Goal: Use online tool/utility: Utilize a website feature to perform a specific function

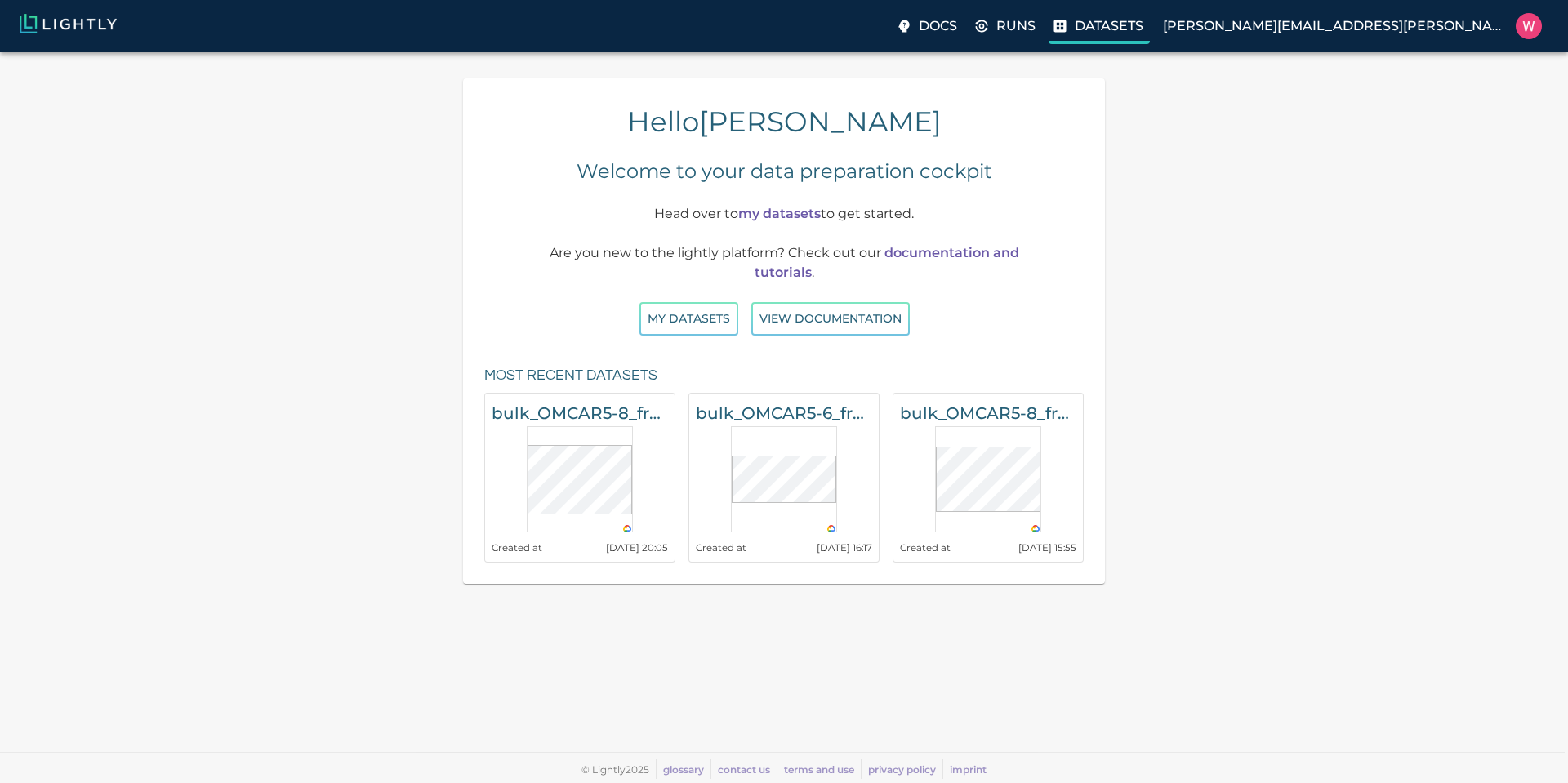
click at [1143, 22] on p "Datasets" at bounding box center [1108, 26] width 68 height 19
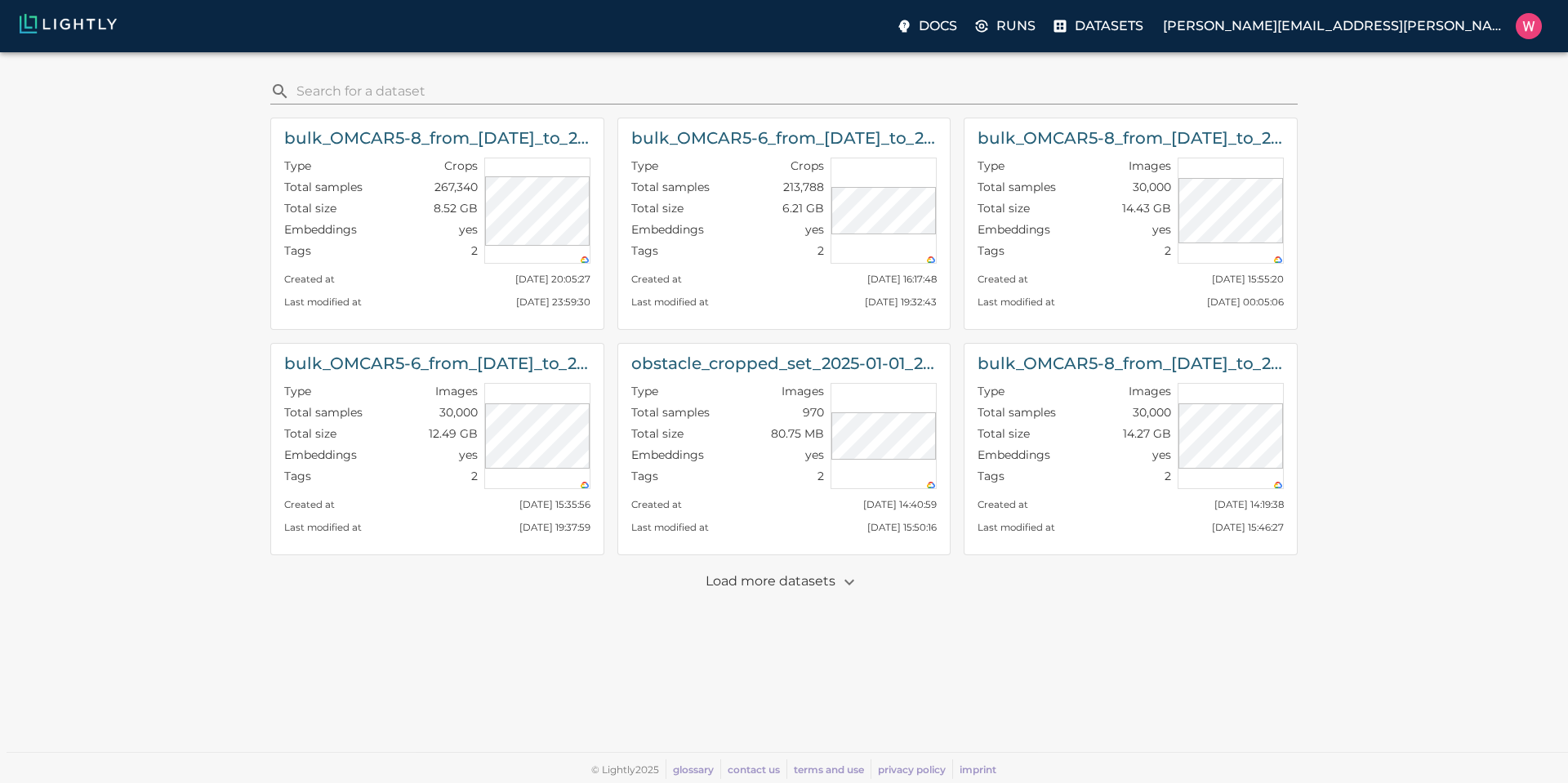
click at [807, 581] on p "Load more datasets" at bounding box center [784, 581] width 158 height 28
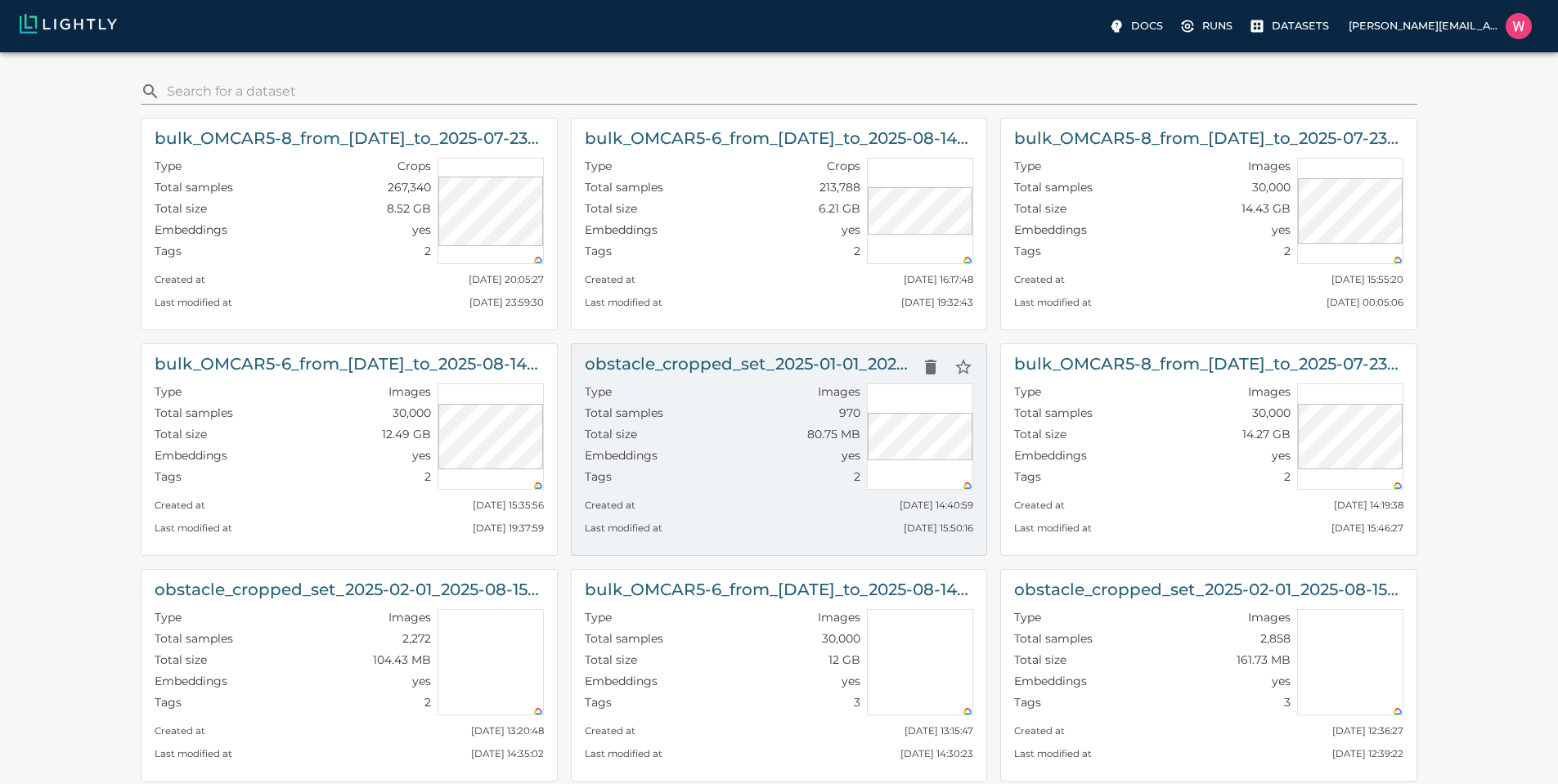
scroll to position [196, 0]
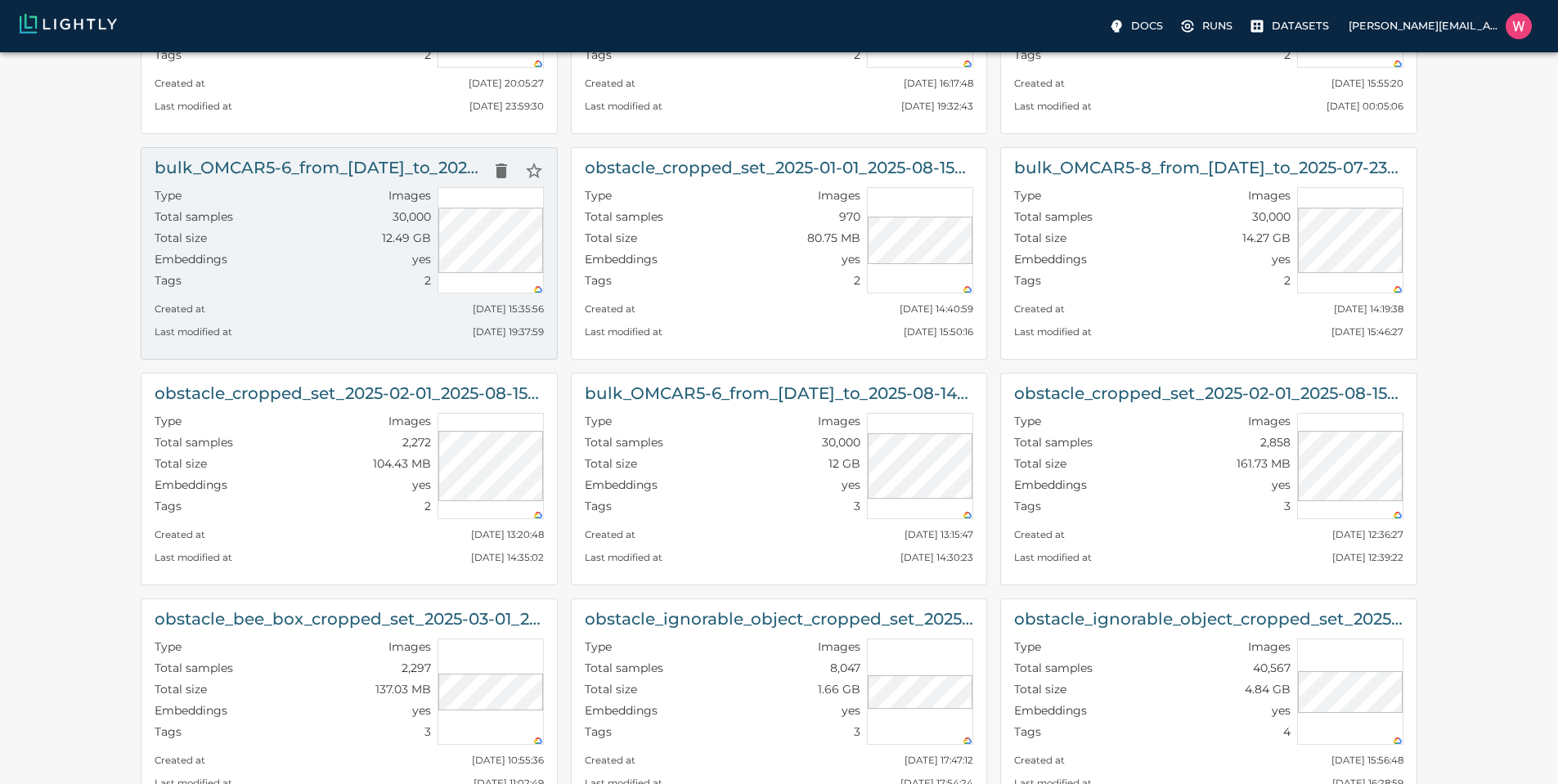
scroll to position [0, 0]
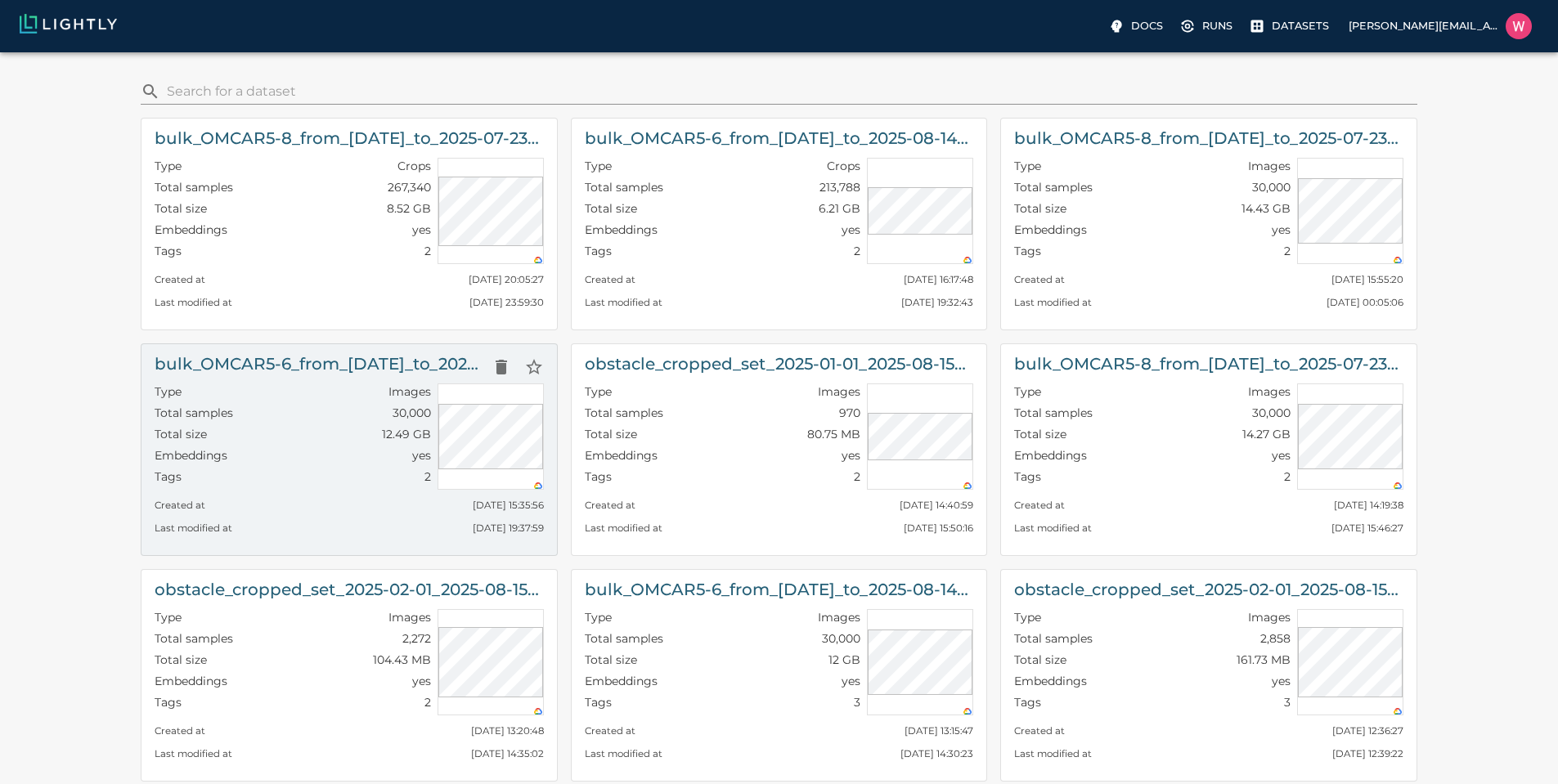
click at [496, 386] on div at bounding box center [490, 436] width 106 height 106
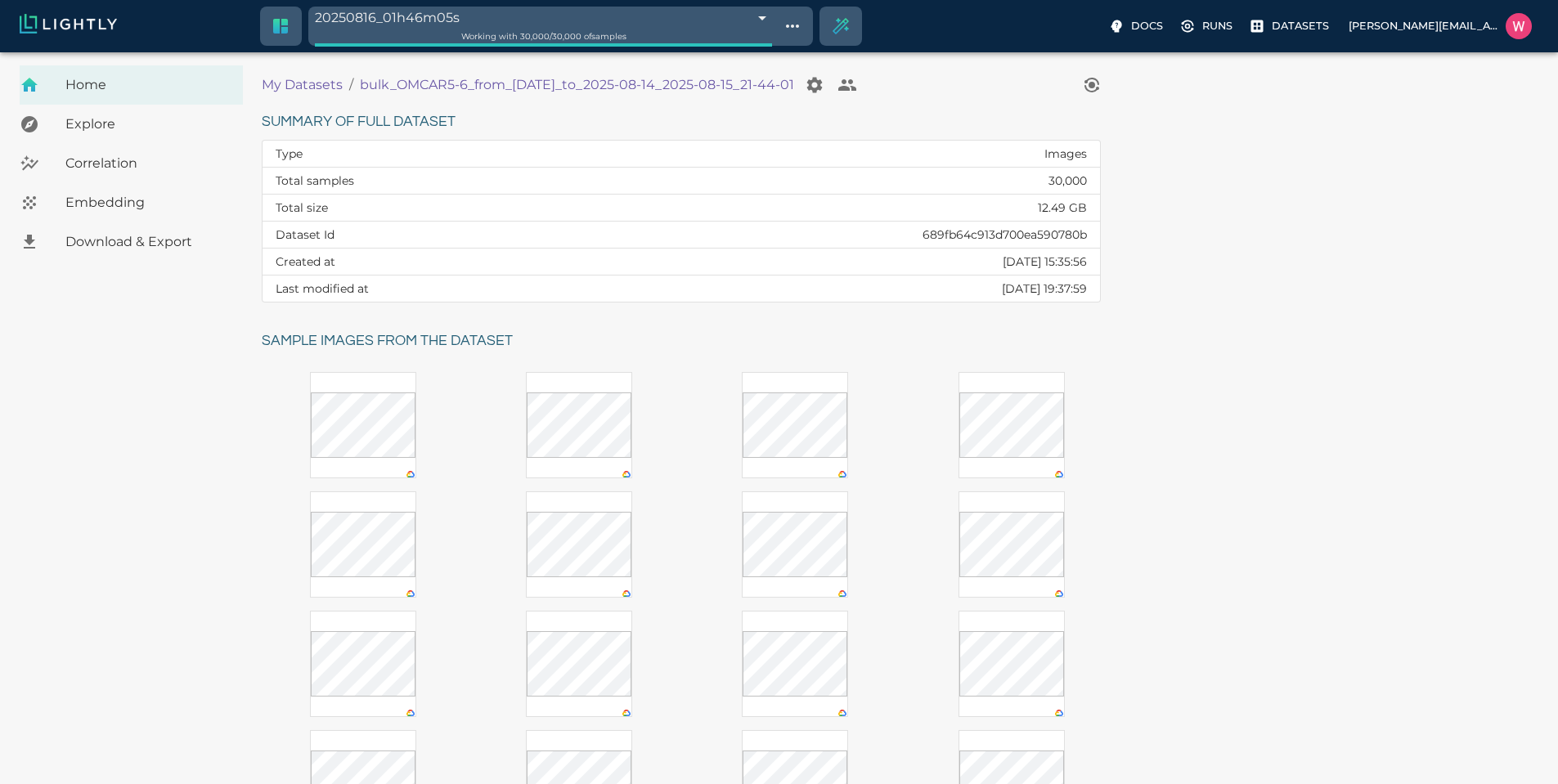
click at [150, 201] on span "Embedding" at bounding box center [147, 202] width 165 height 19
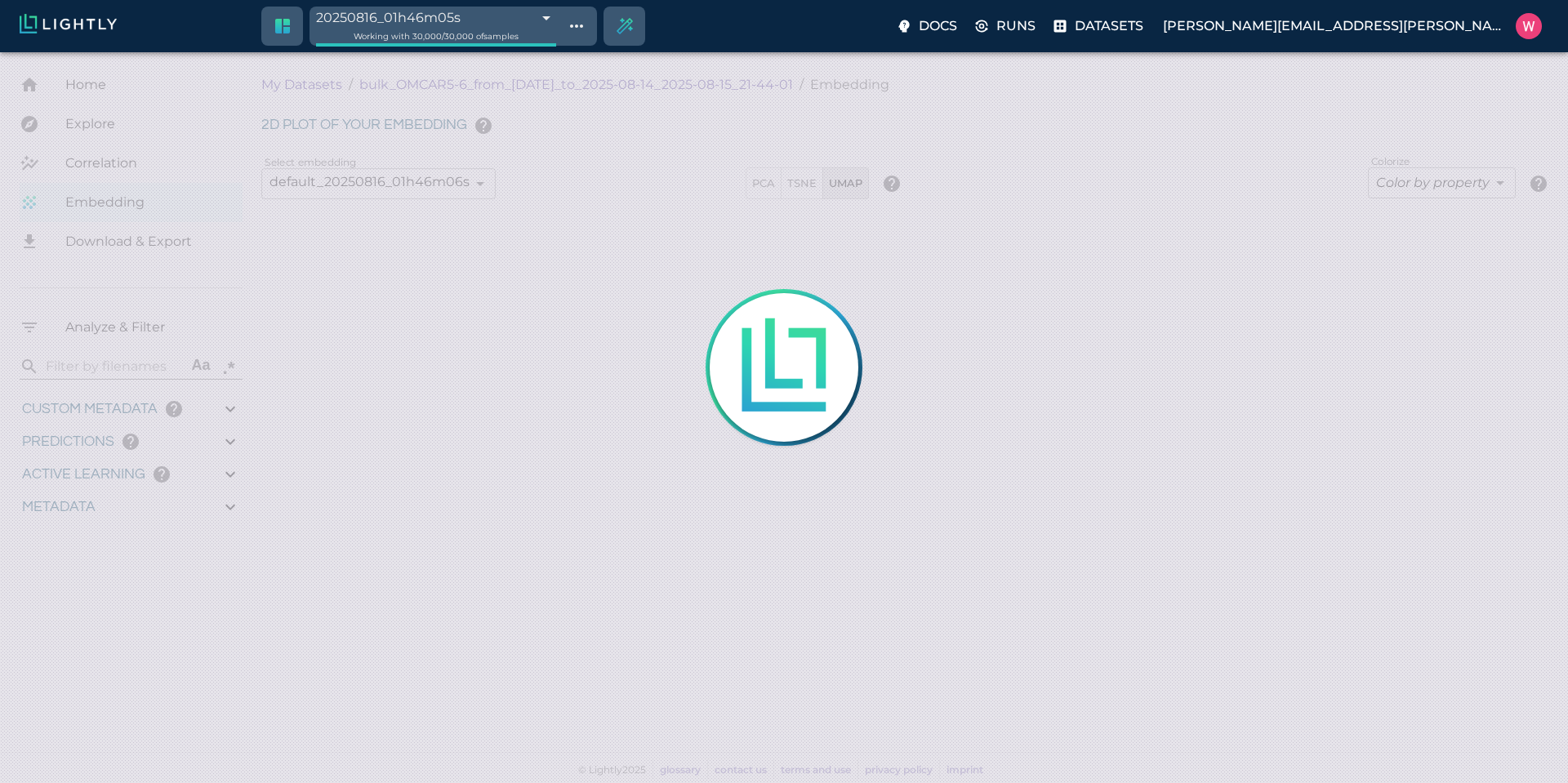
type input "1754910832.53803"
type input "1755203888.44703"
type input "0.999"
type input "0.996"
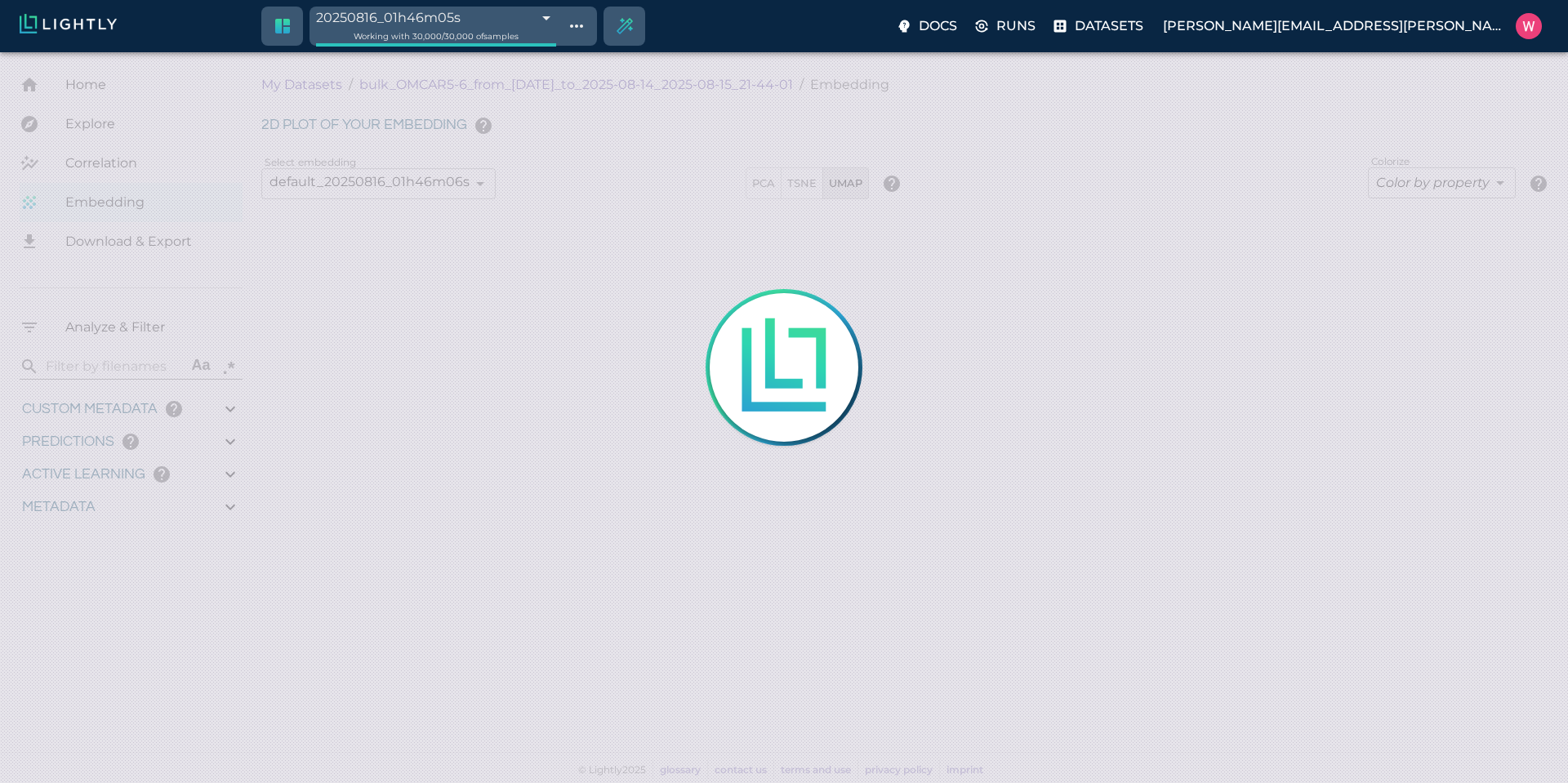
type input "0.996"
type input "0.560885965824127"
type input "14.5048859658241"
type input "1.88527536392212"
type input "23.0512753639221"
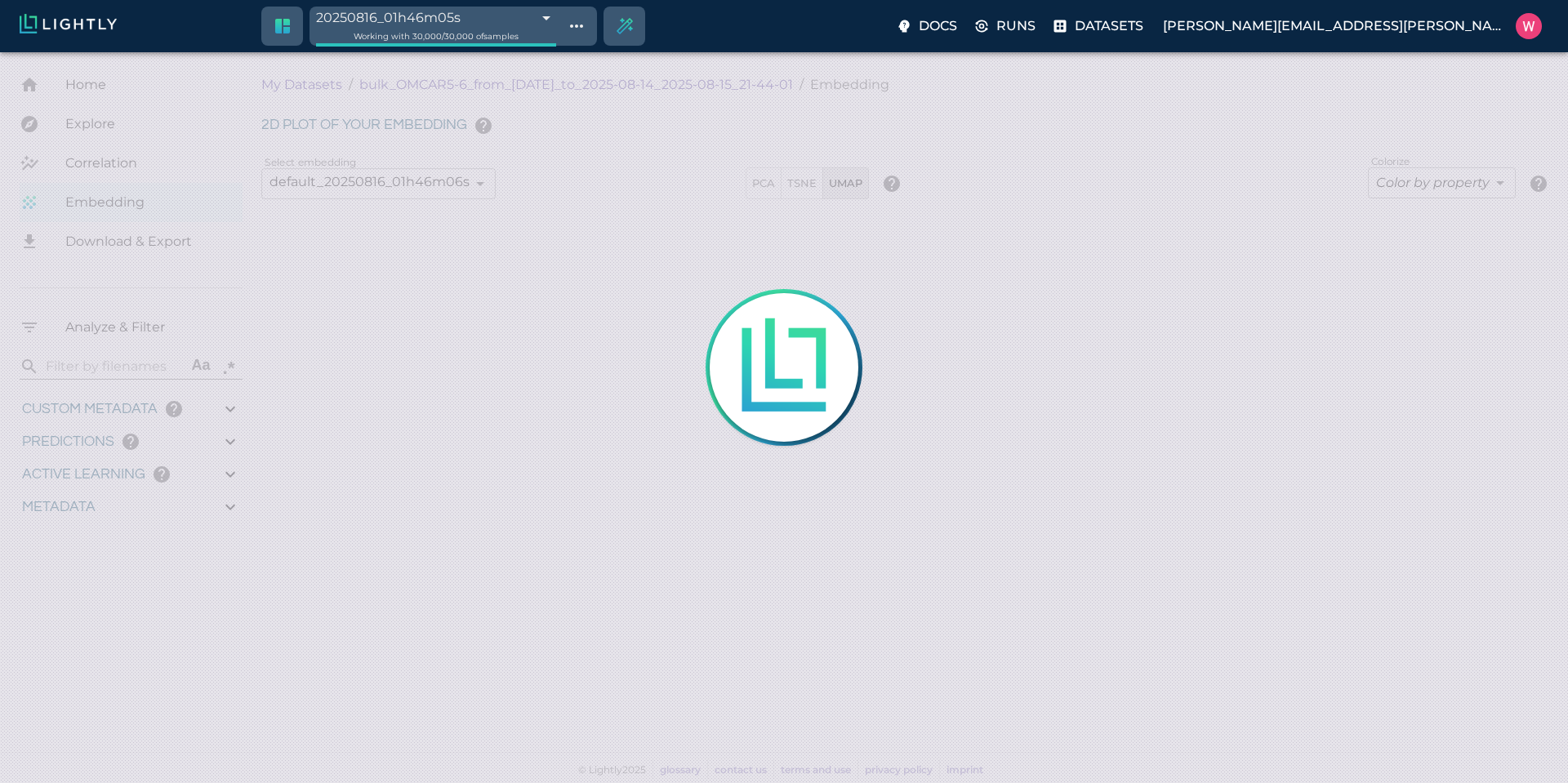
type input "1754910832.53803"
type input "1755203888.44703"
type input "0.999"
type input "0.996"
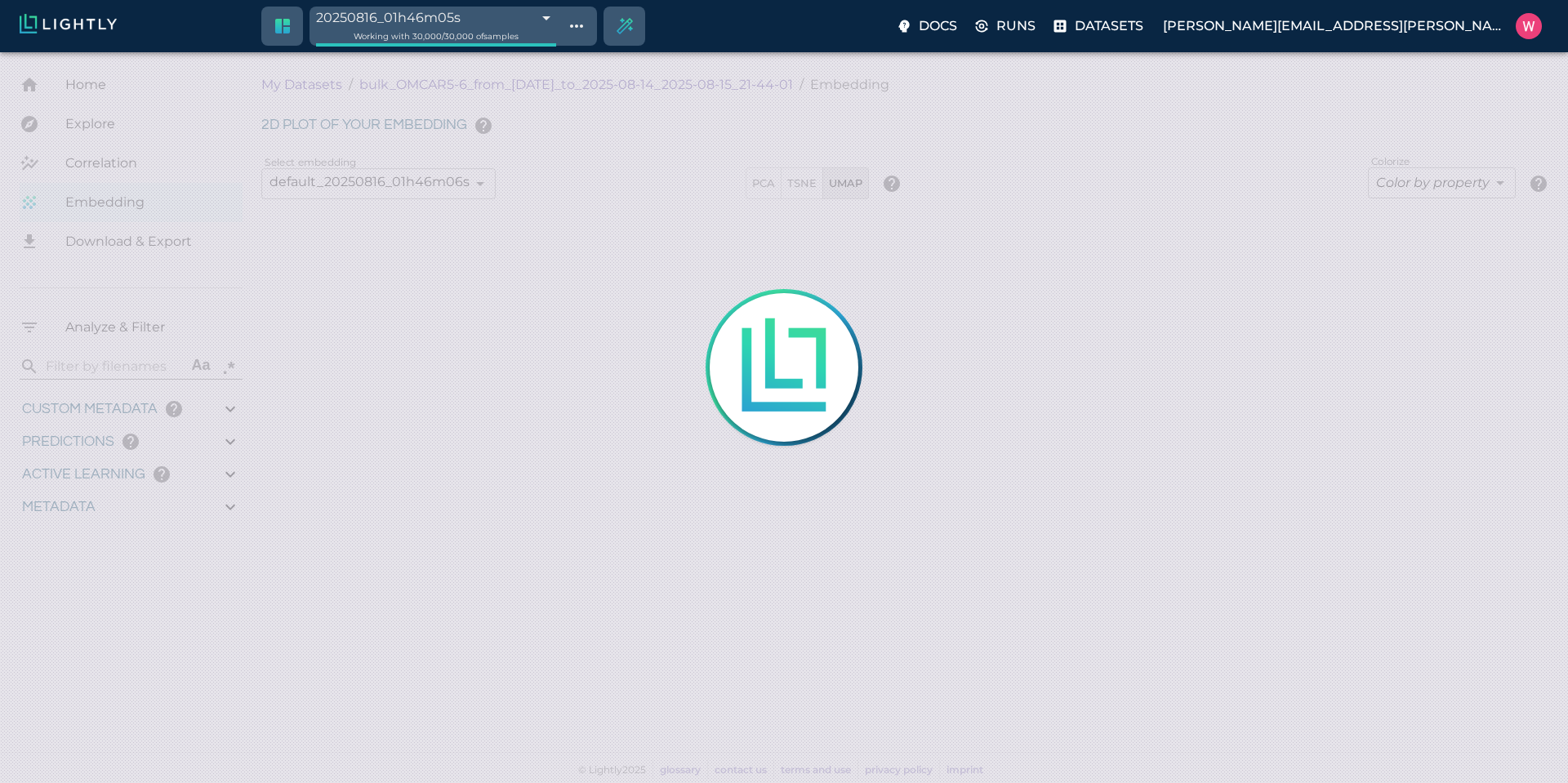
type input "0.996"
type input "0.560885965824127"
type input "14.5048859658241"
type input "1.88527536392212"
type input "23.0512753639221"
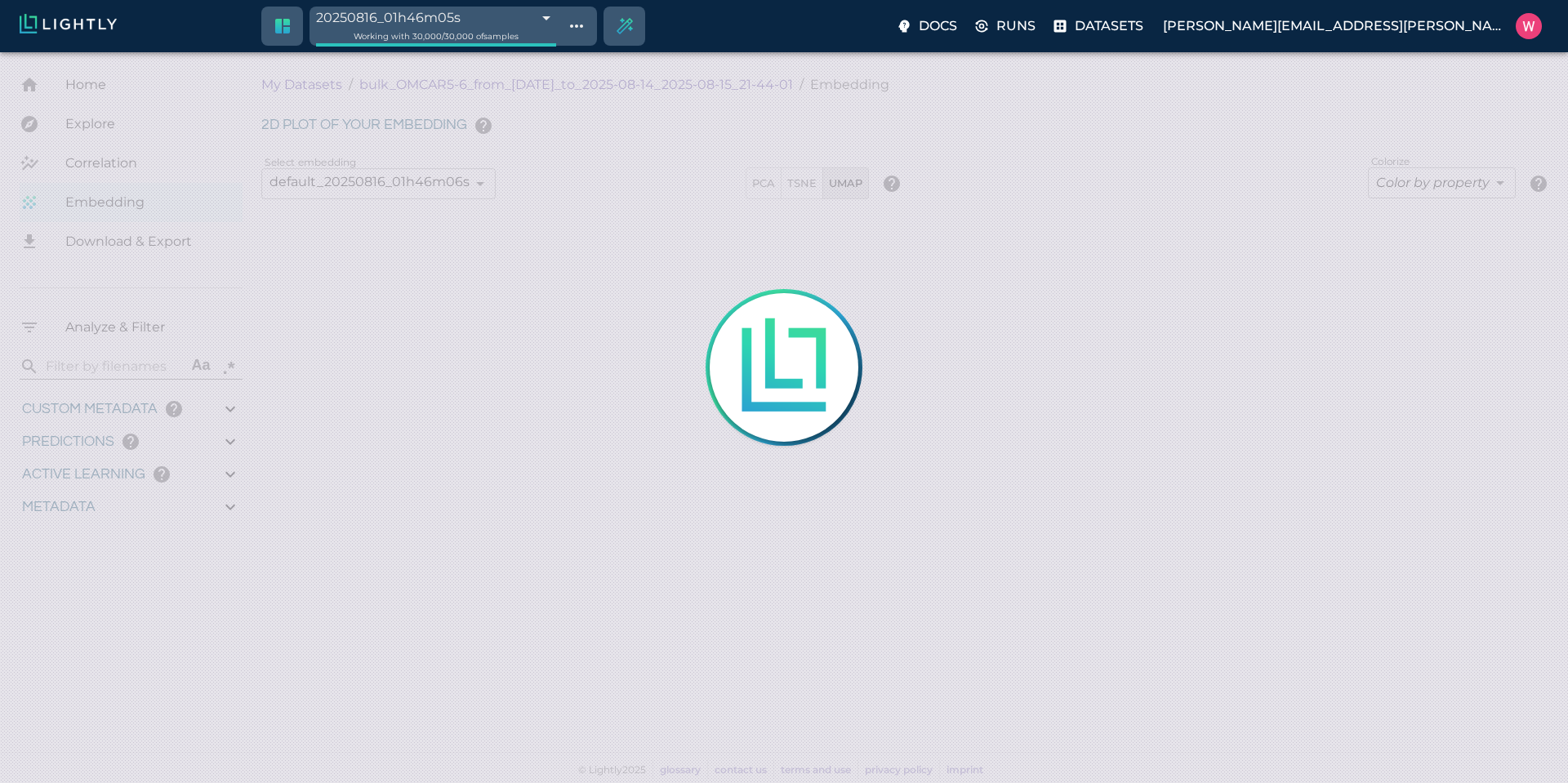
type input "9007199254740991"
type input "1754910832.53803"
type input "1755203888.44703"
type input "0.999"
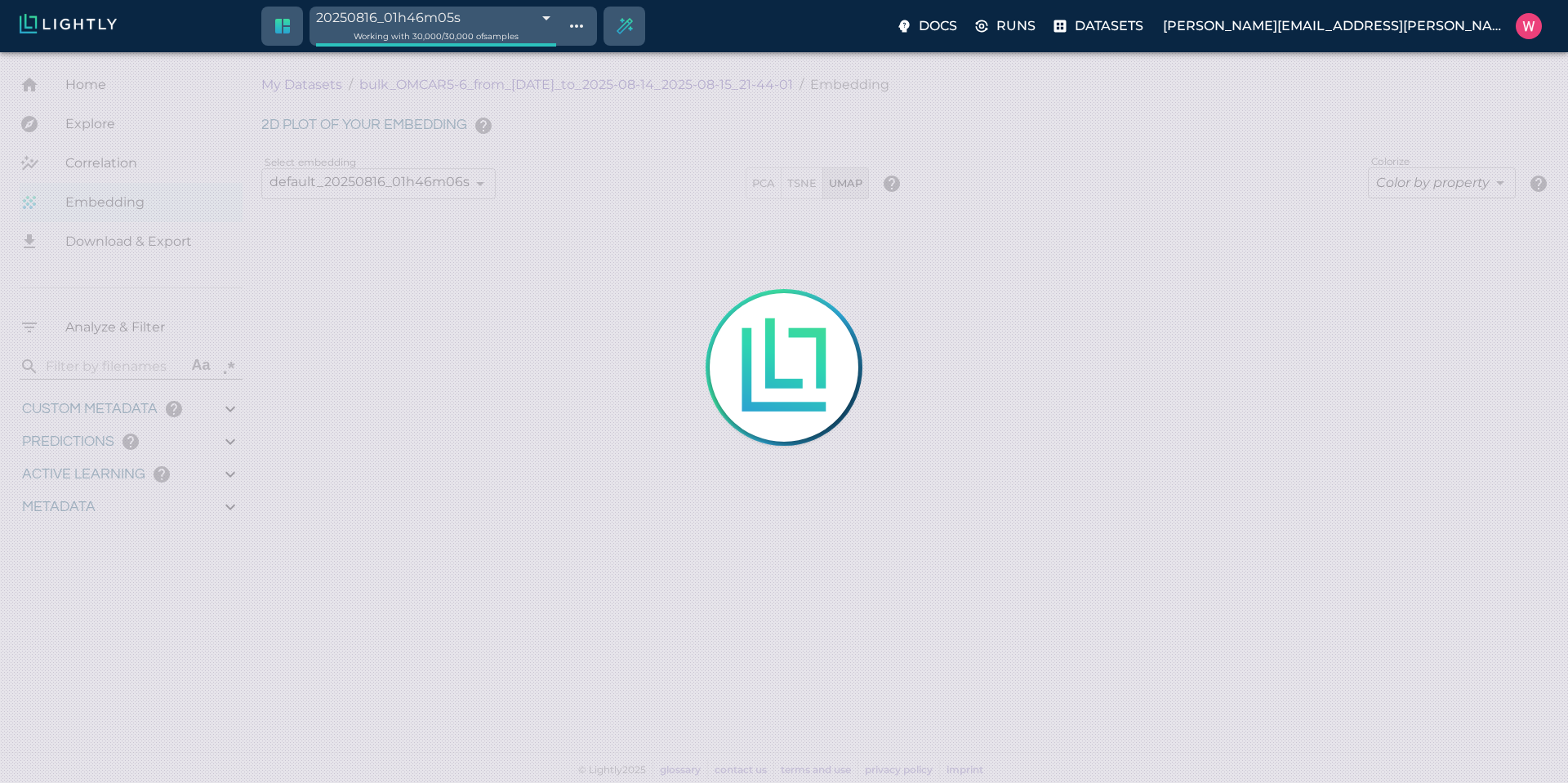
type input "0.999"
type input "0.996"
type input "0.560885965824127"
type input "14.5048859658241"
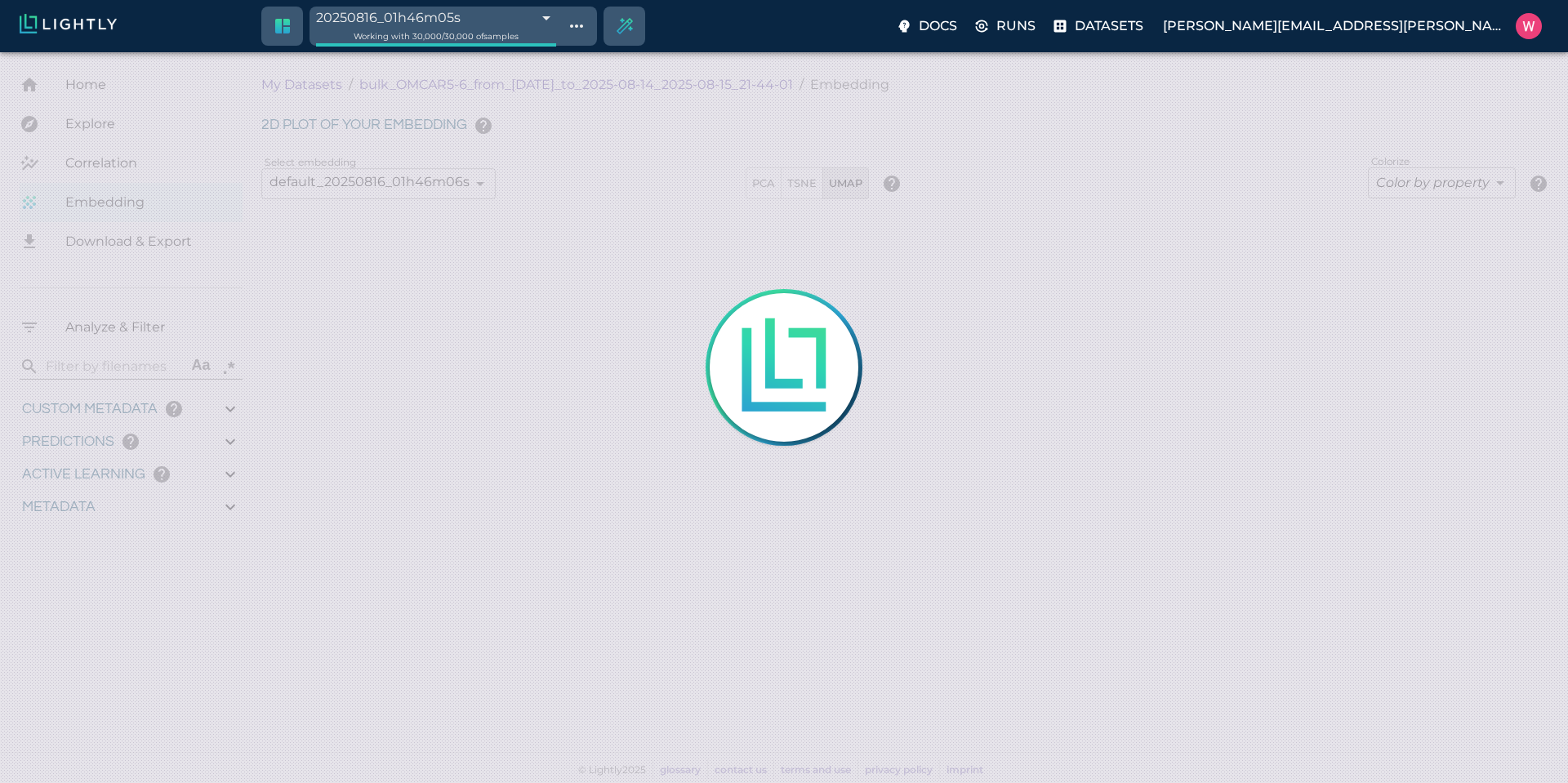
type input "1.88527536392212"
type input "23.0512753639221"
type input "9007199254740991"
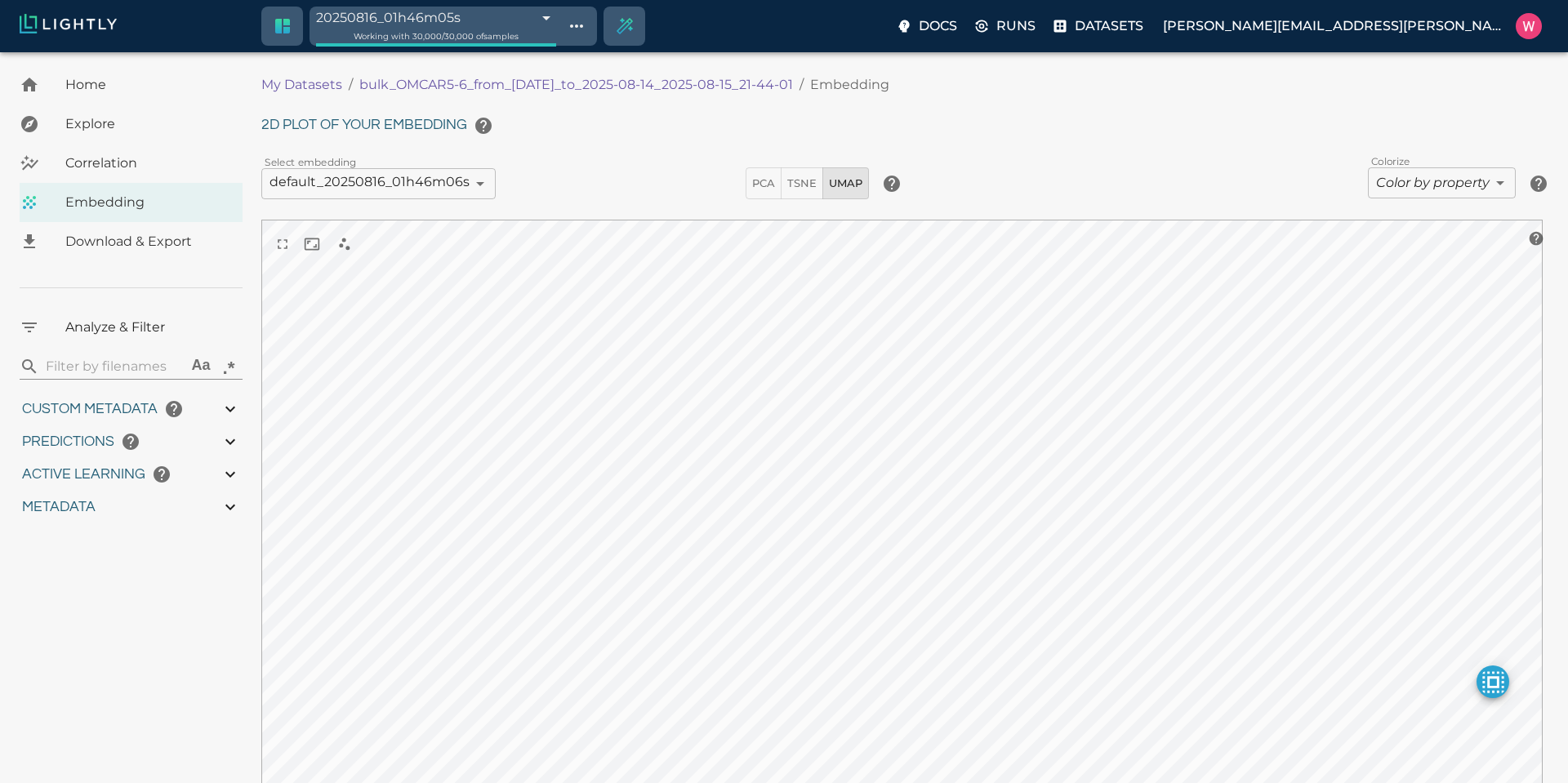
type input "1754910832.53803"
type input "1755203888.44703"
type input "0.999"
type input "0.996"
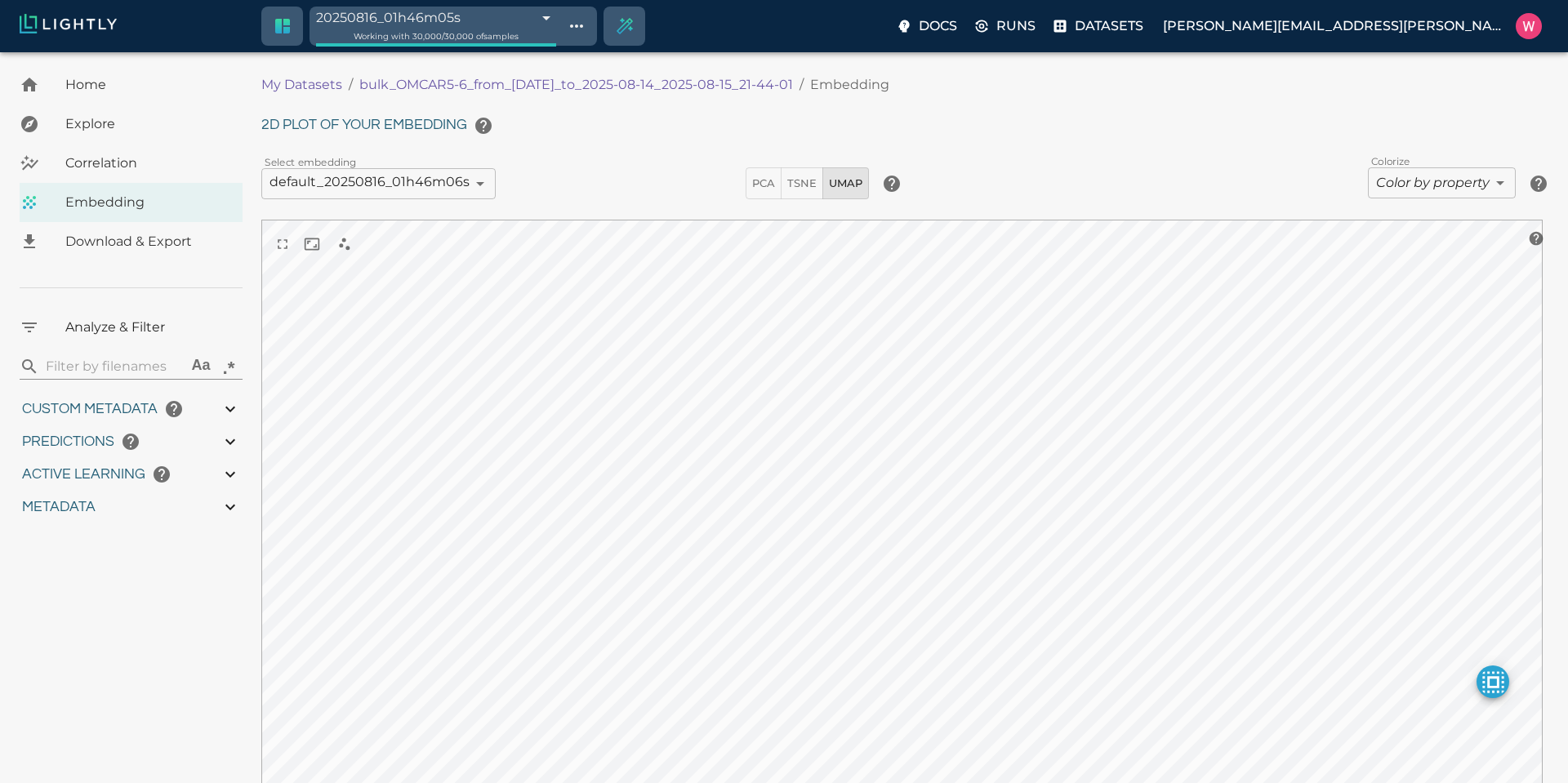
type input "0.996"
type input "0.560885965824127"
type input "14.5048859658241"
type input "1.88527536392212"
type input "23.0512753639221"
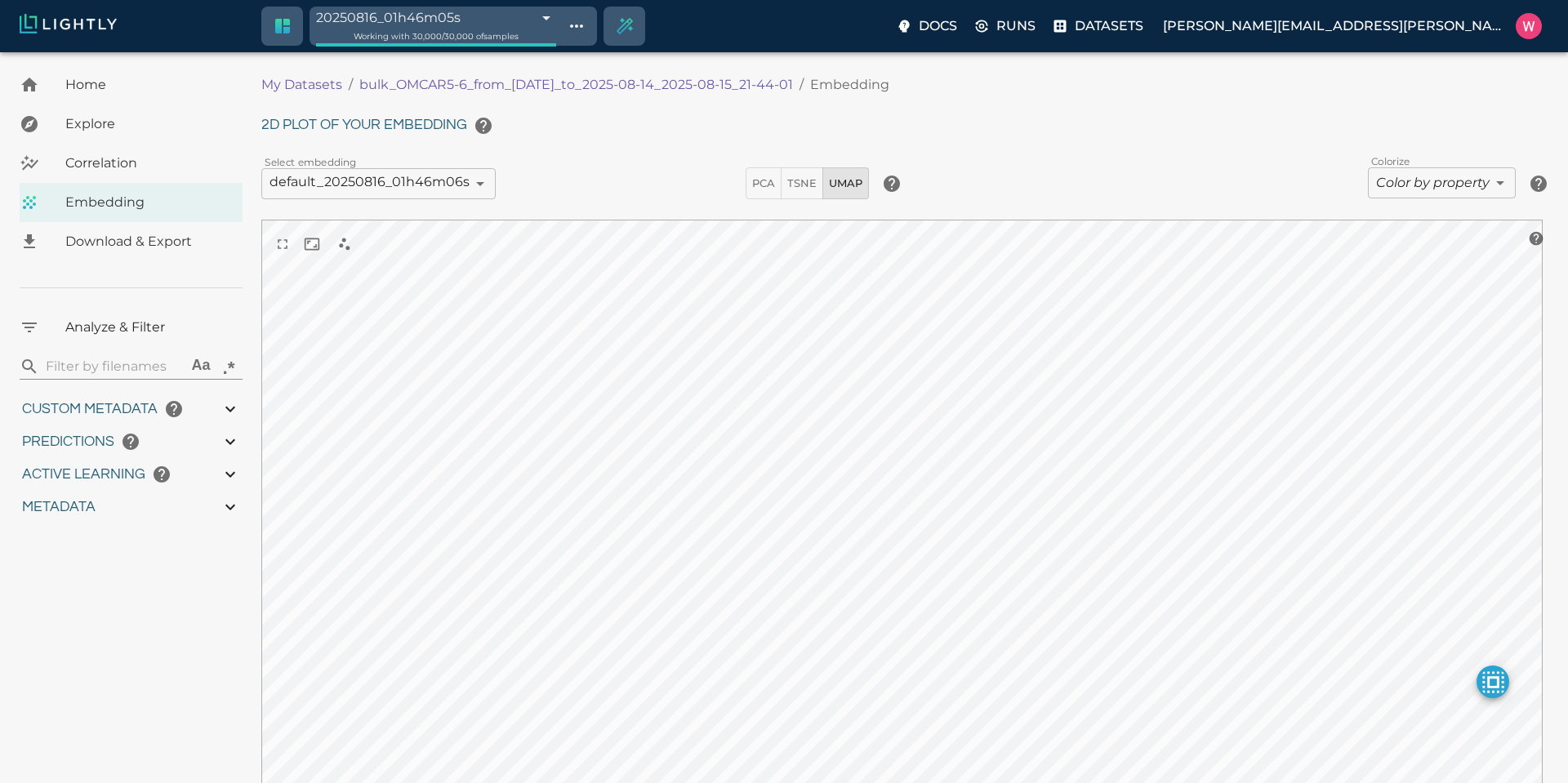
type input "1754910832.53803"
type input "1755203888.44703"
type input "0.999"
type input "0.996"
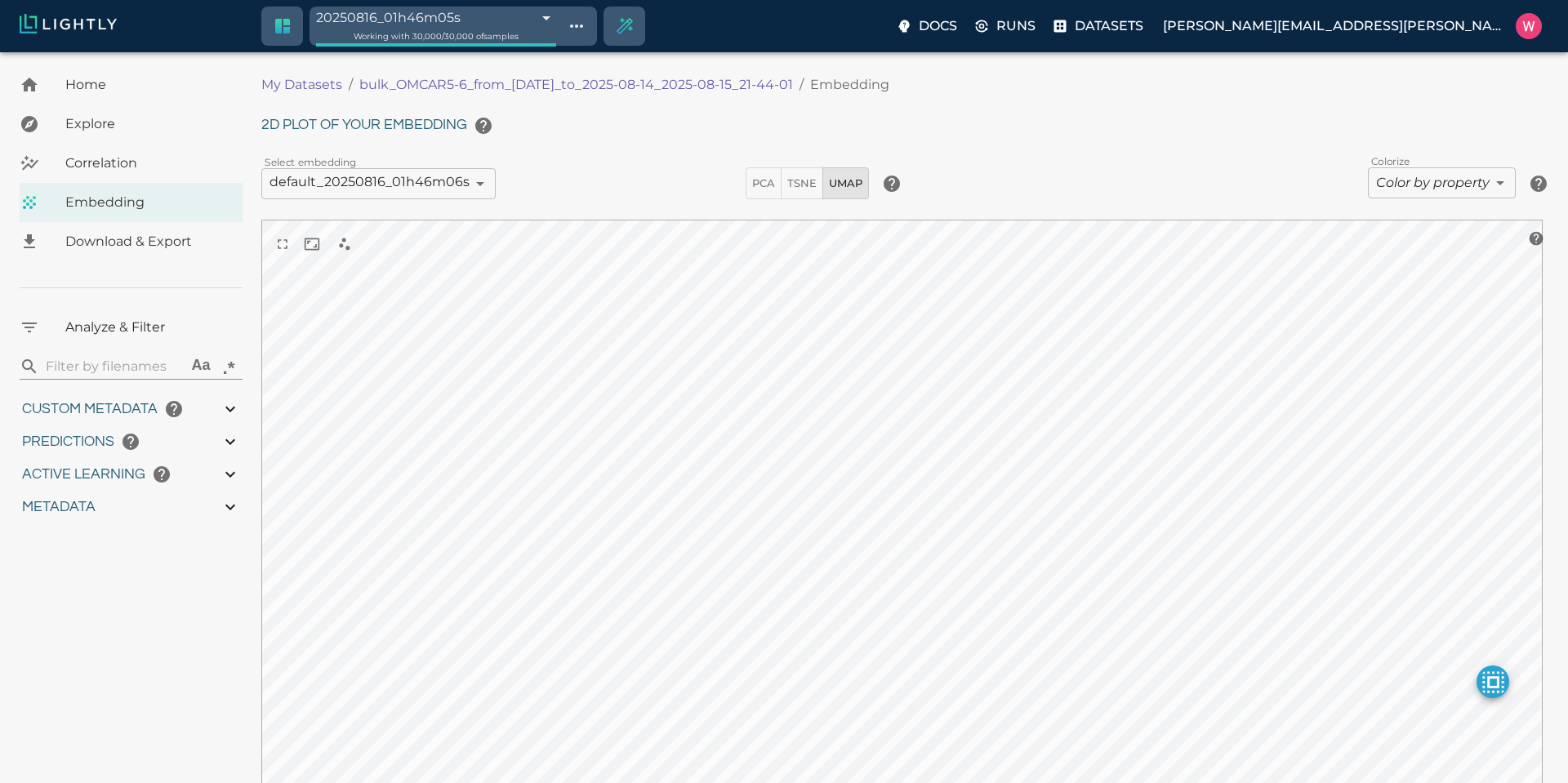
type input "0.996"
type input "0.560885965824127"
type input "14.5048859658241"
type input "1.88527536392212"
type input "23.0512753639221"
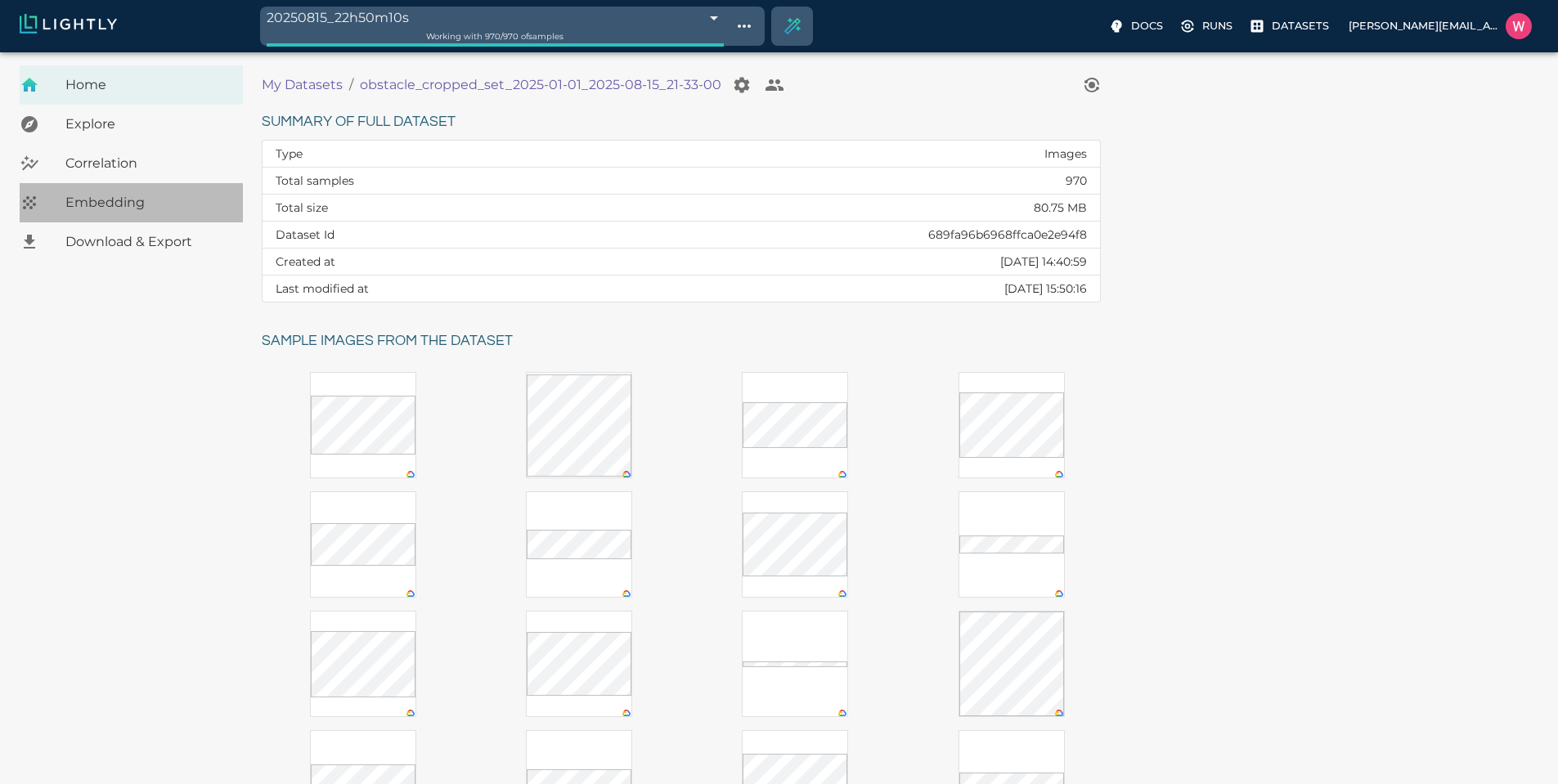
click at [154, 203] on span "Embedding" at bounding box center [147, 202] width 165 height 19
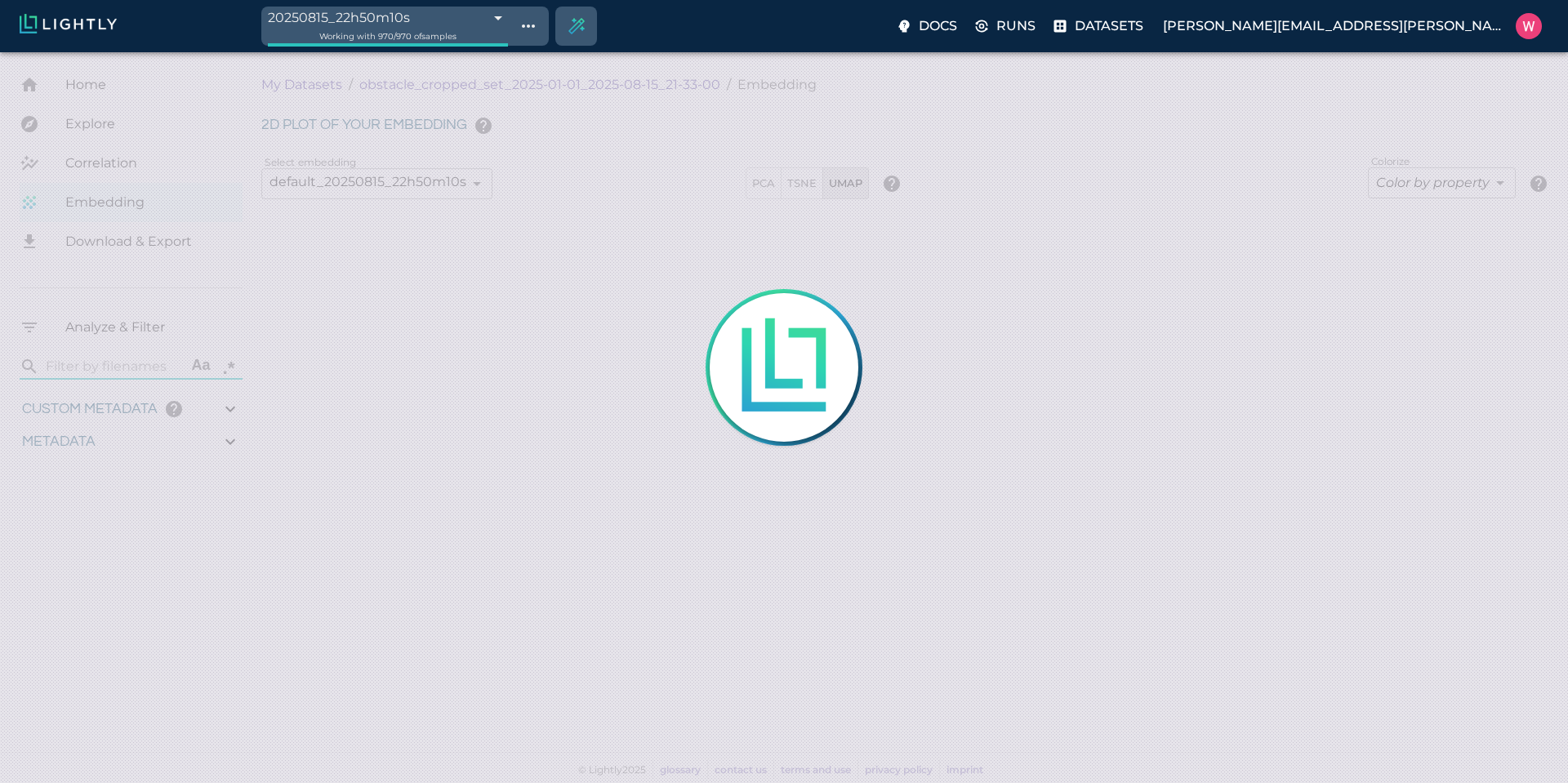
type input "0.986770331859589"
type input "14.1207703318596"
type input "1.73205947875977"
type input "56.5200594787598"
type input "0.0521390374331551"
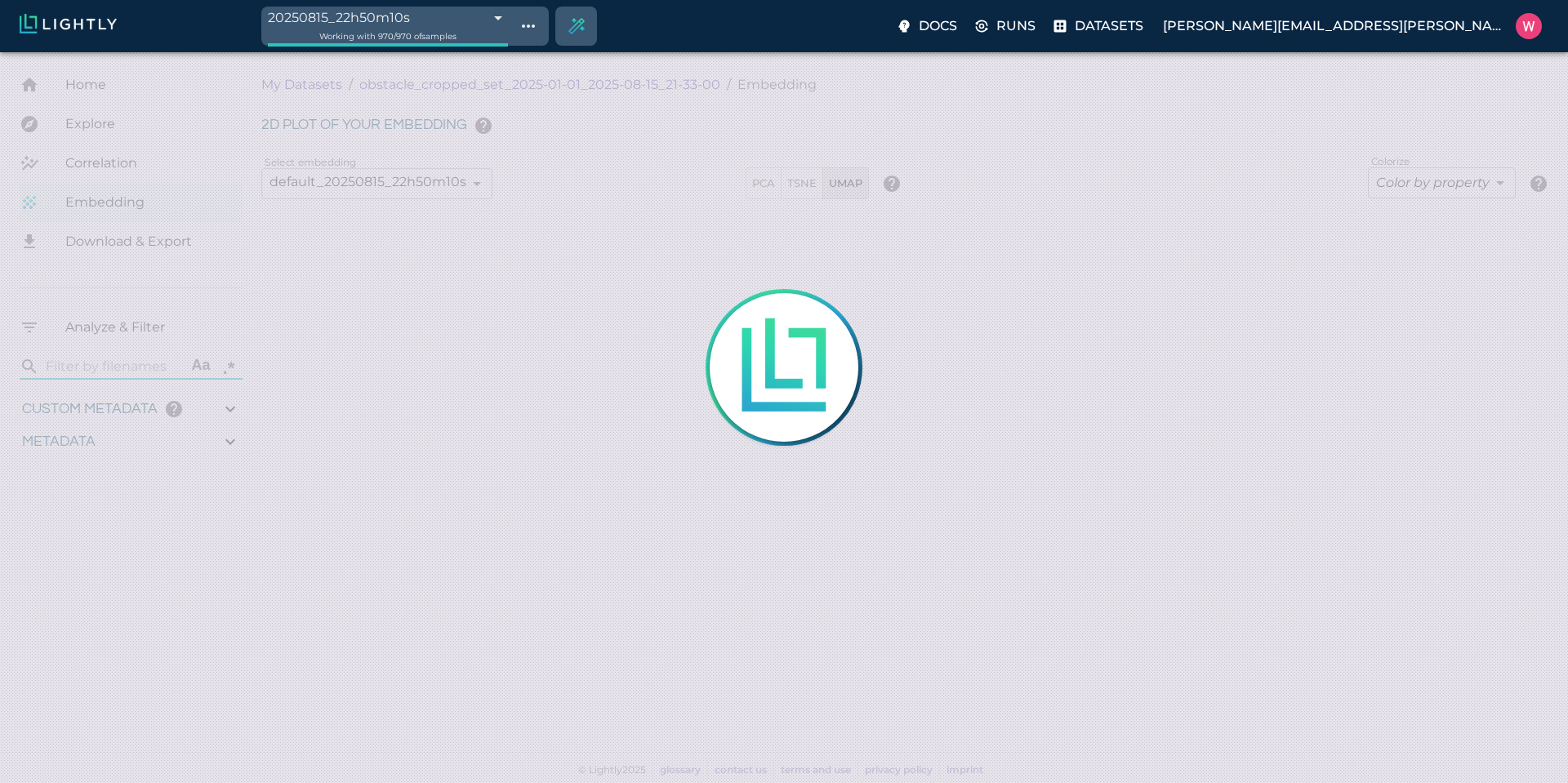
type input "25.2631390374332"
type input "0.986770331859589"
type input "14.1207703318596"
type input "1.73205947875977"
type input "56.5200594787598"
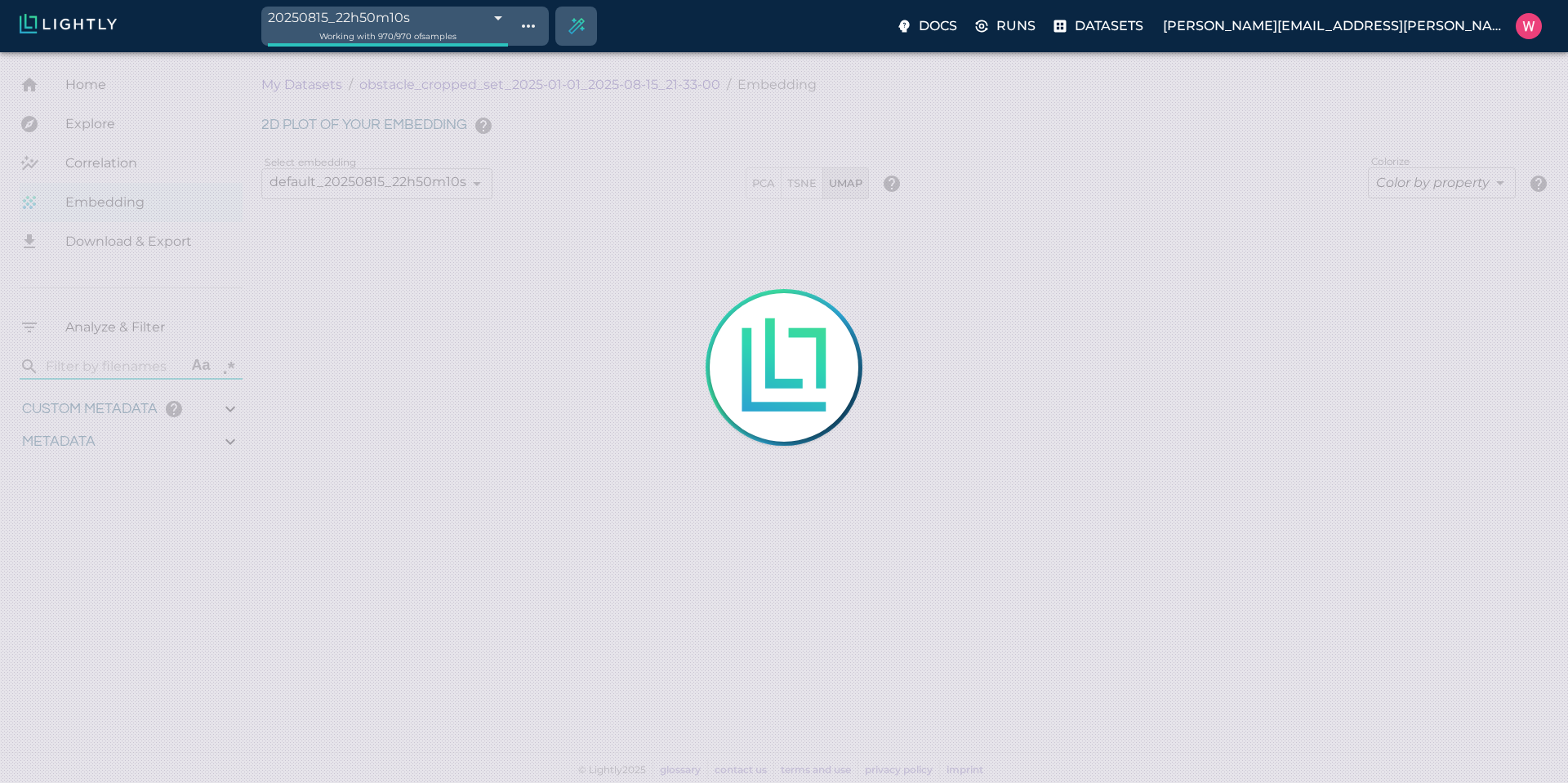
type input "0.0521390374331551"
type input "25.2631390374332"
type input "0.986770331859589"
type input "14.1207703318596"
type input "1.73205947875977"
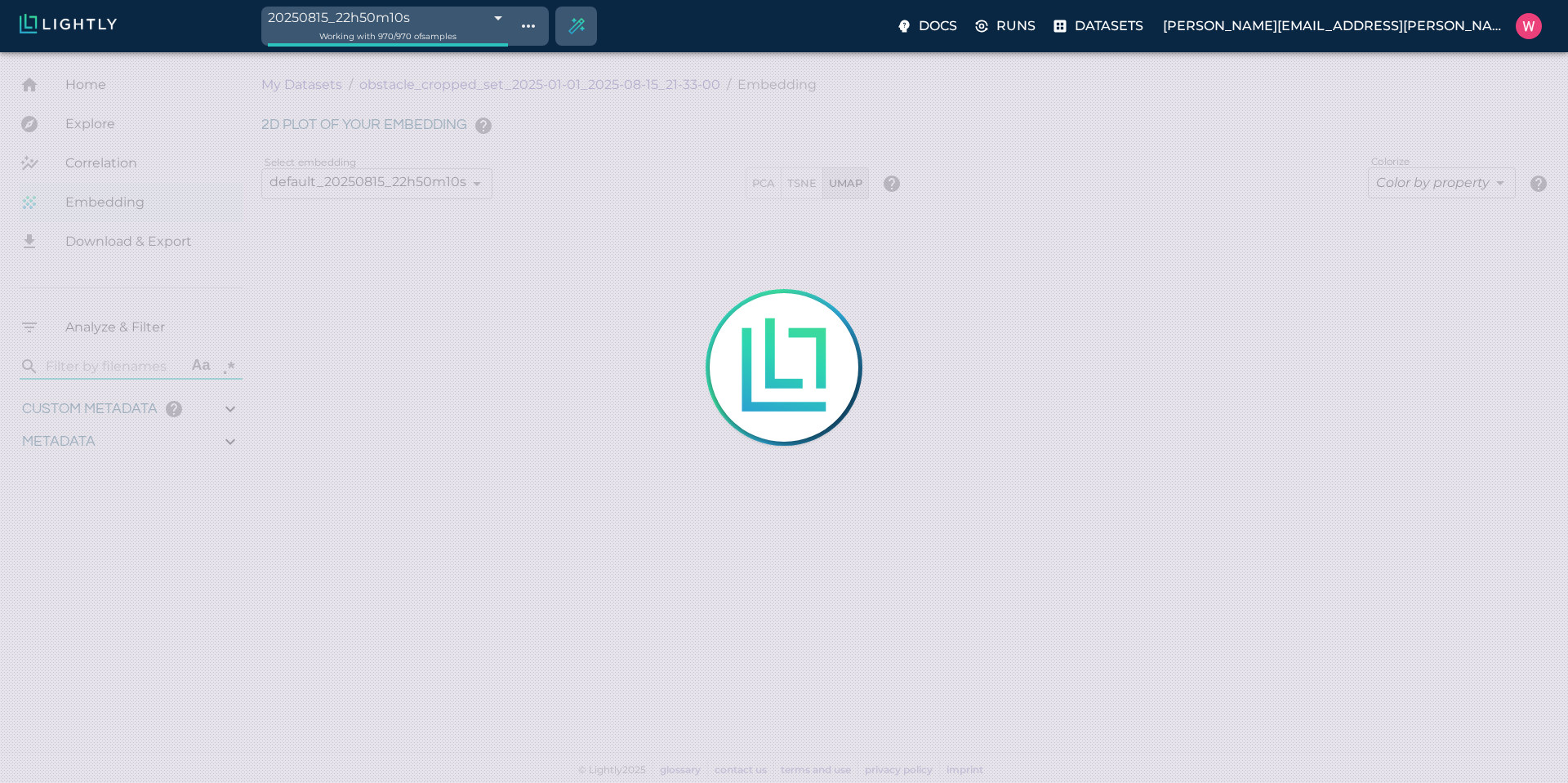
type input "56.5200594787598"
type input "0.0521390374331551"
type input "25.2631390374332"
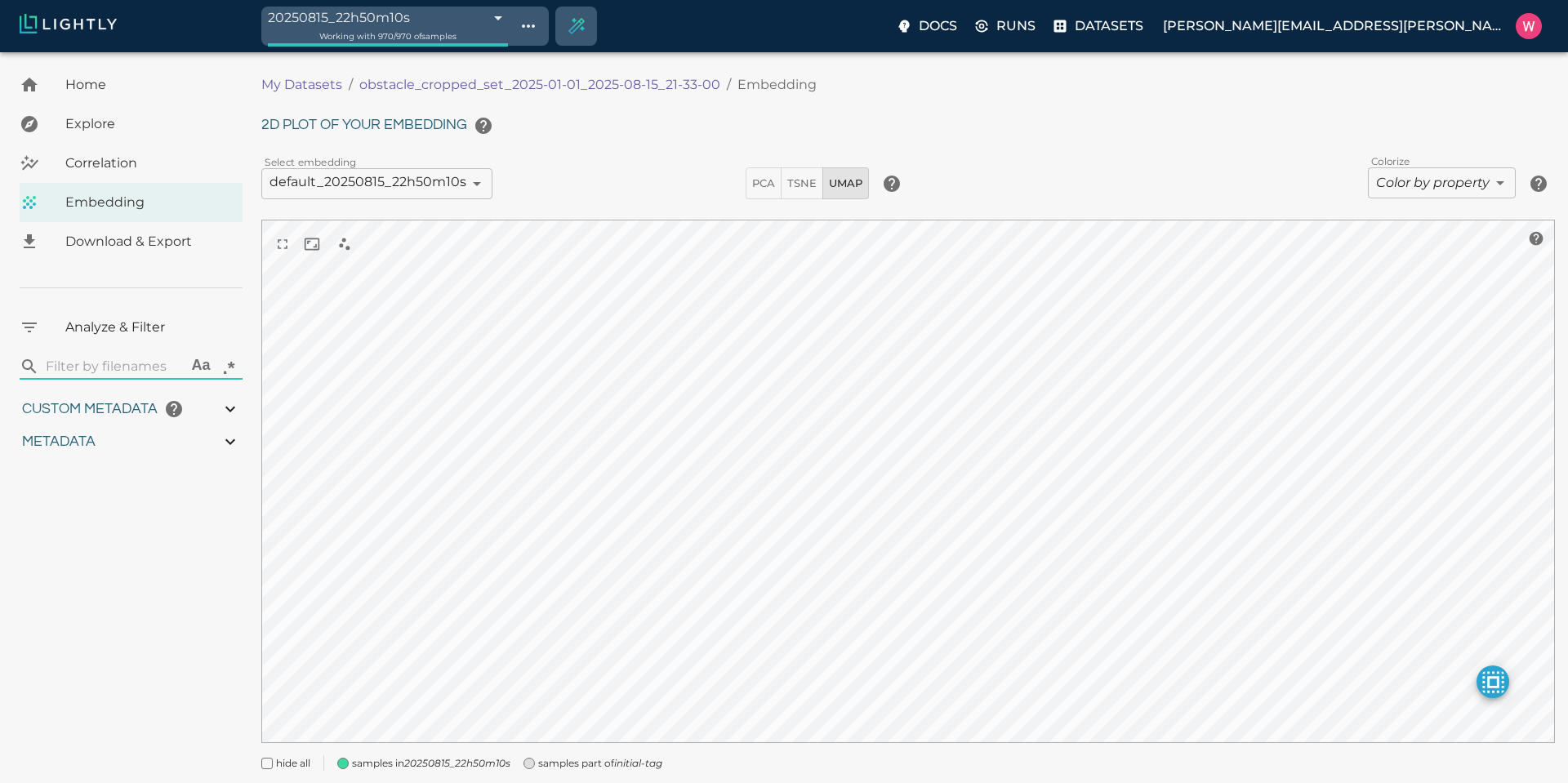
type input "0.986770331859589"
type input "14.1207703318596"
type input "1.73205947875977"
type input "56.5200594787598"
type input "0.0521390374331551"
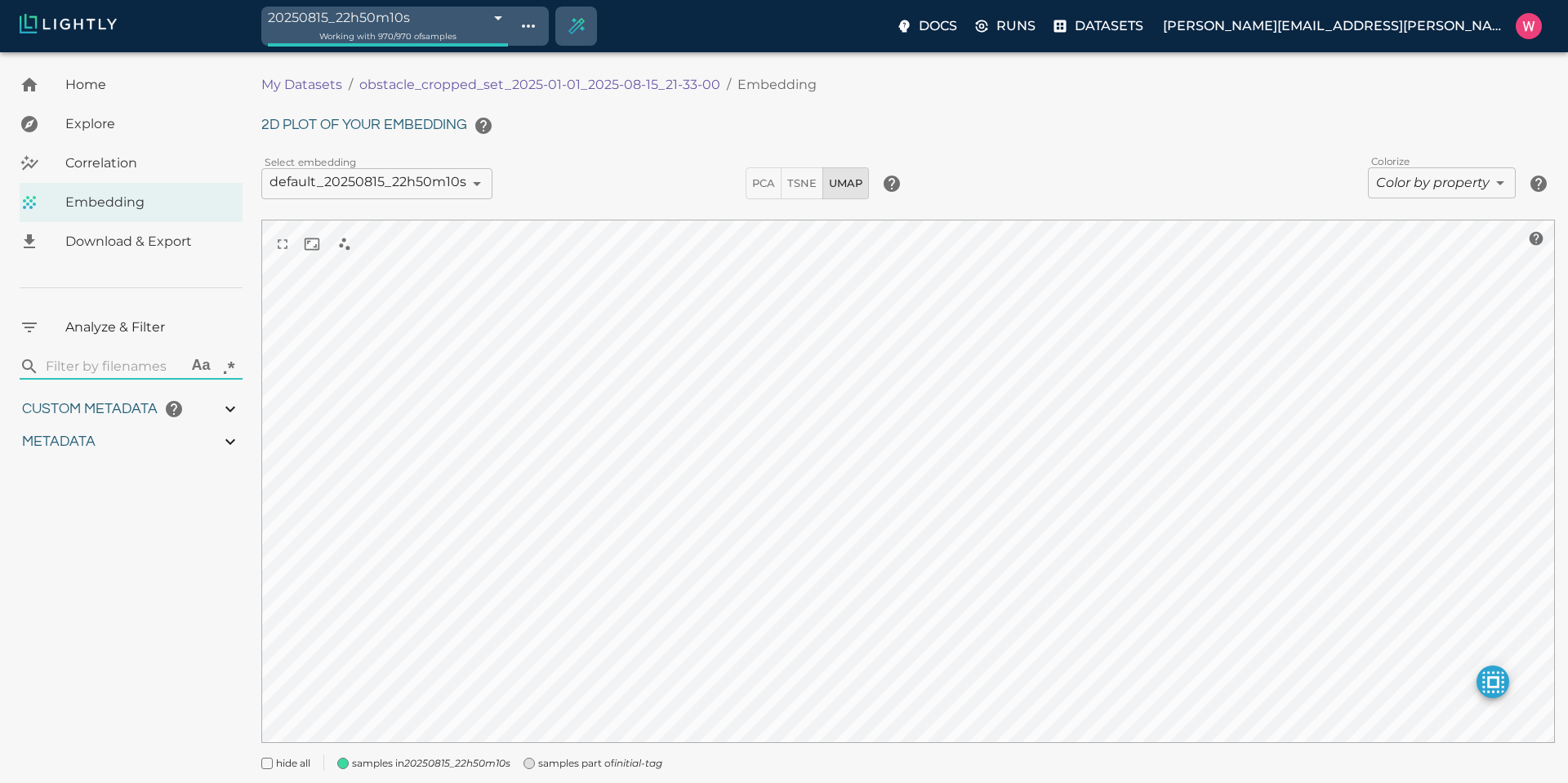
type input "25.2631390374332"
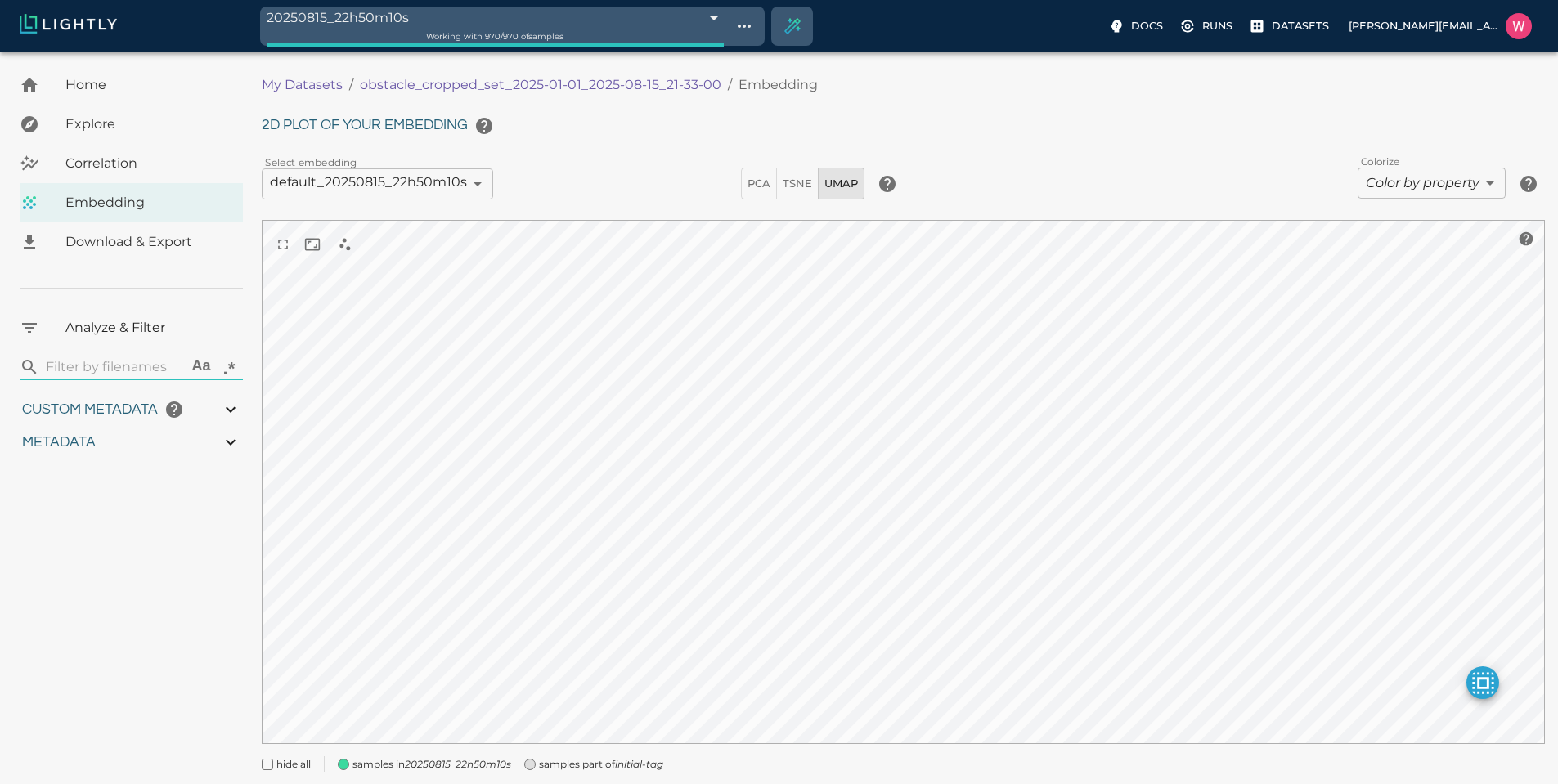
click at [1392, 189] on body "20250815_22h50m10s 689fb9a28ed35fe88fc7db47 Working with 970 / 970 of samples D…" at bounding box center [779, 442] width 1558 height 778
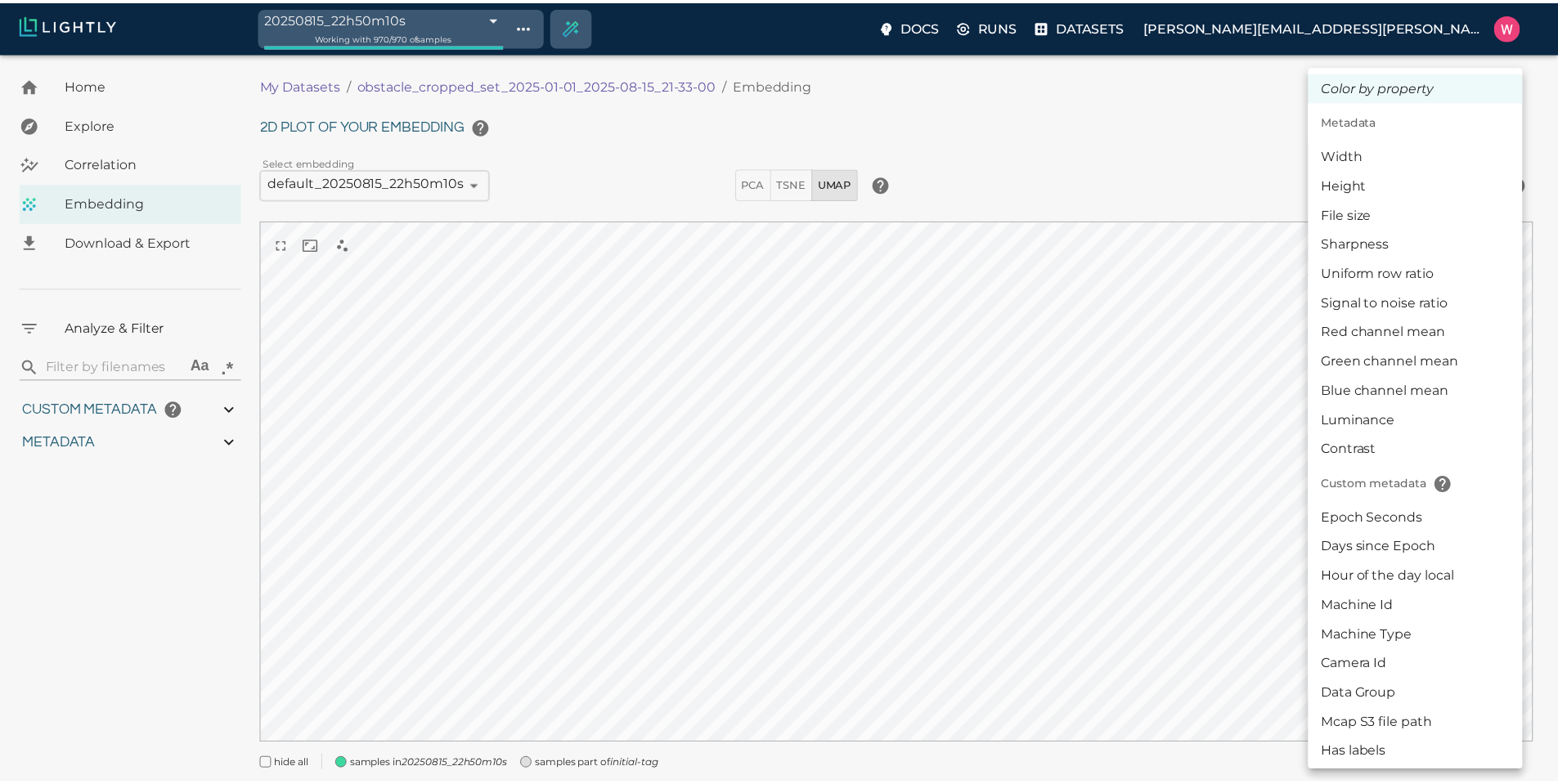
scroll to position [387, 0]
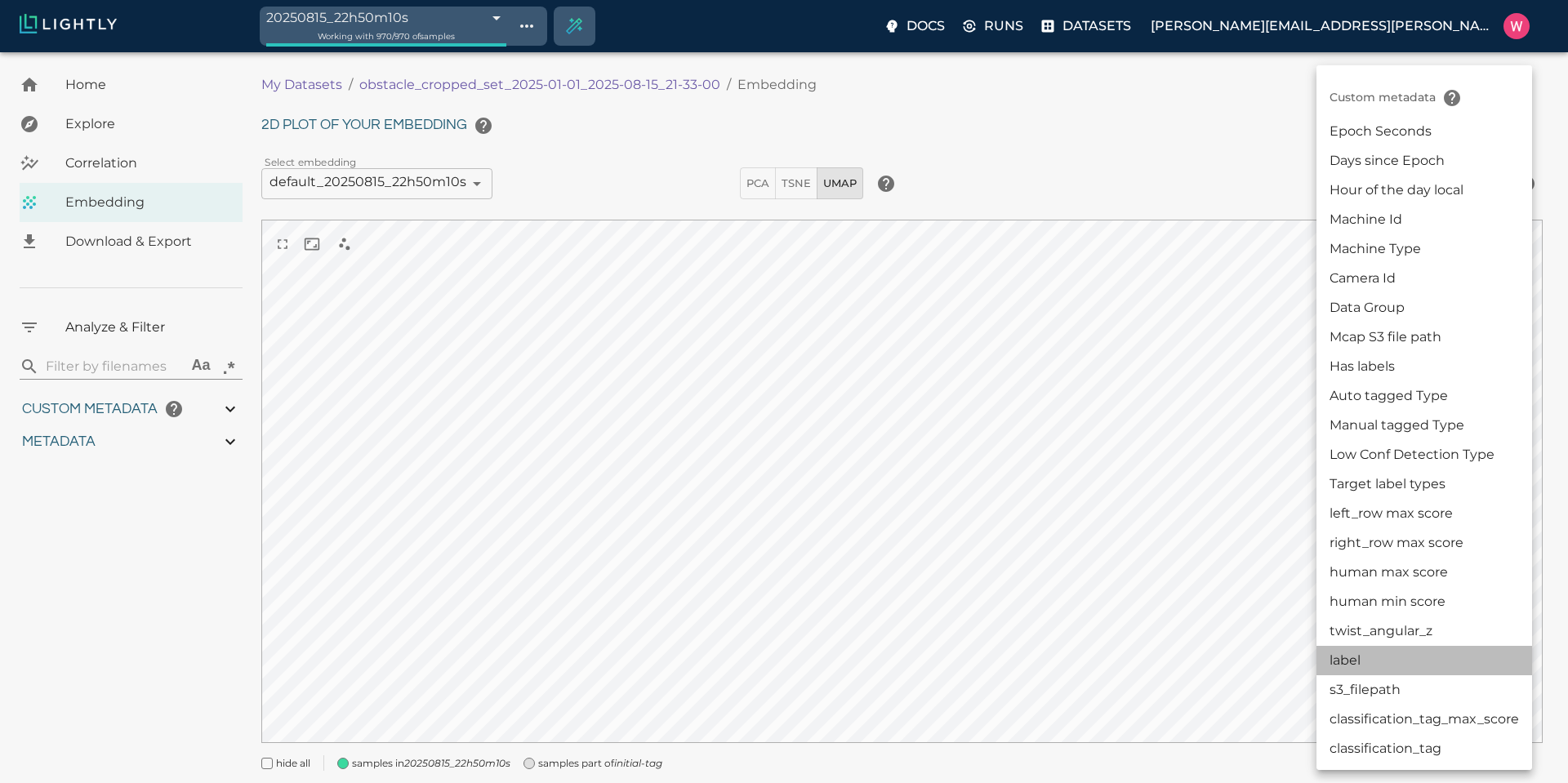
click at [1400, 667] on li "label" at bounding box center [1424, 660] width 215 height 29
type input "userDefined|CATEGORICAL_STRING|label"
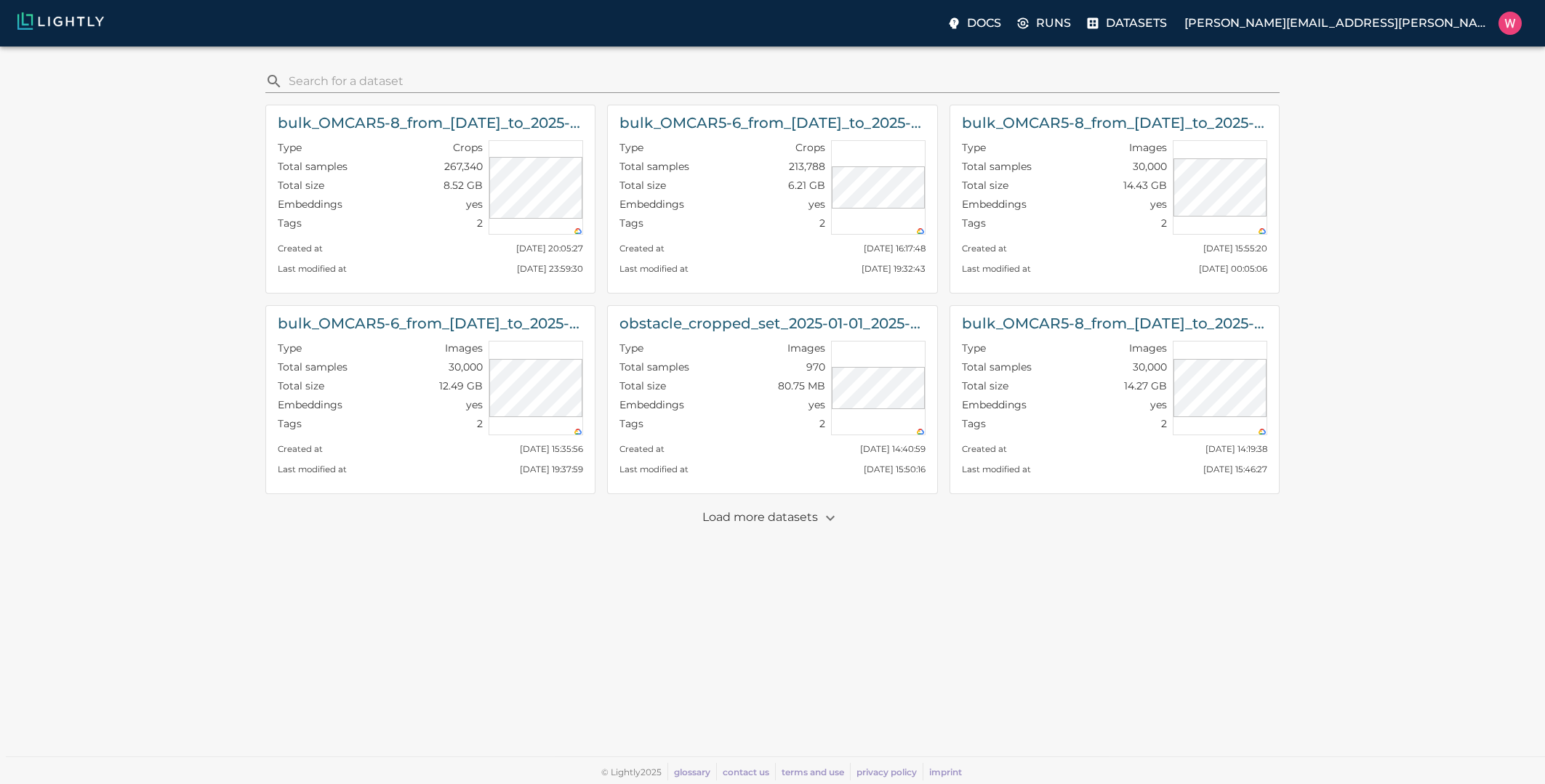
click at [739, 516] on p "Load more datasets" at bounding box center [772, 517] width 140 height 24
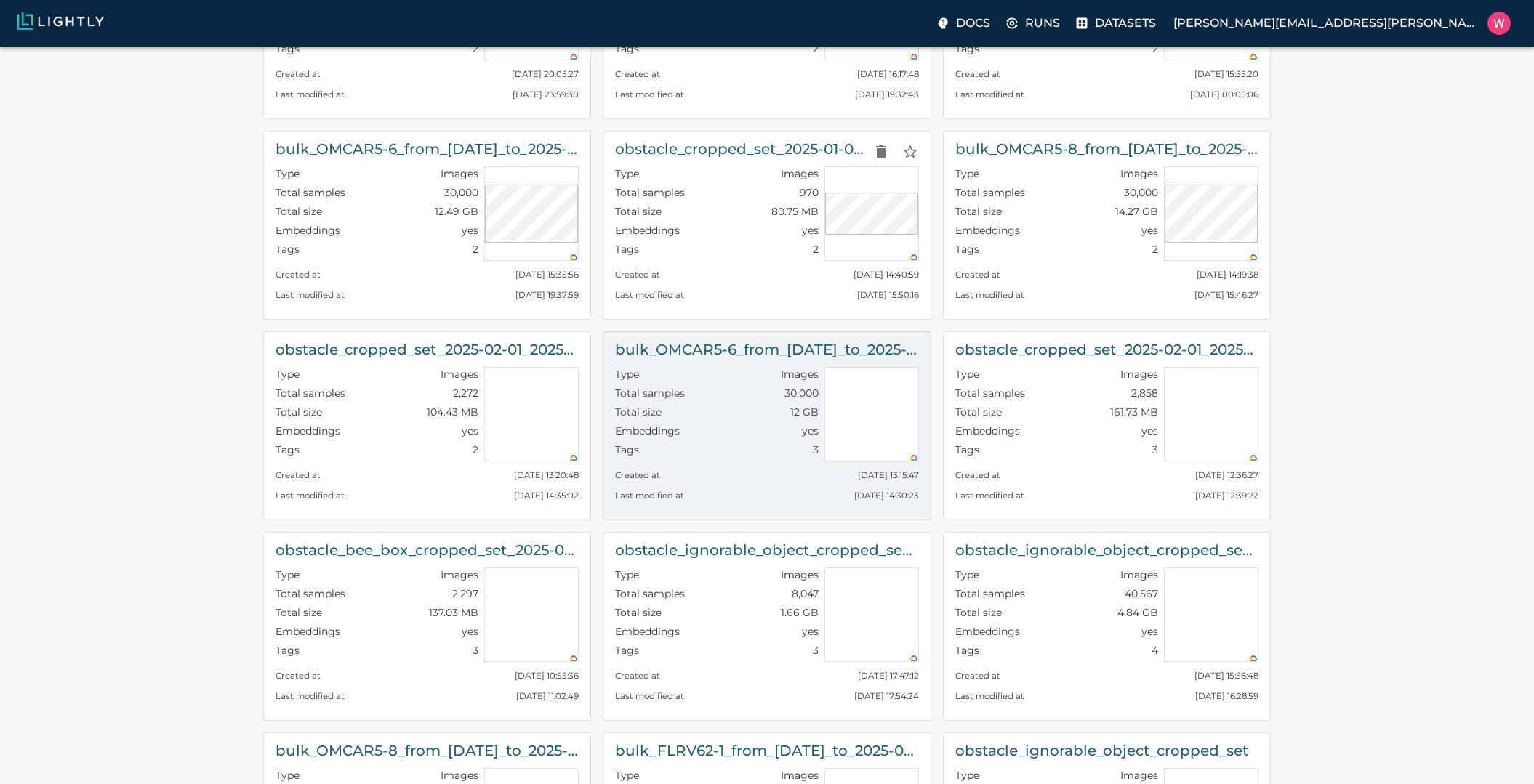
scroll to position [261, 0]
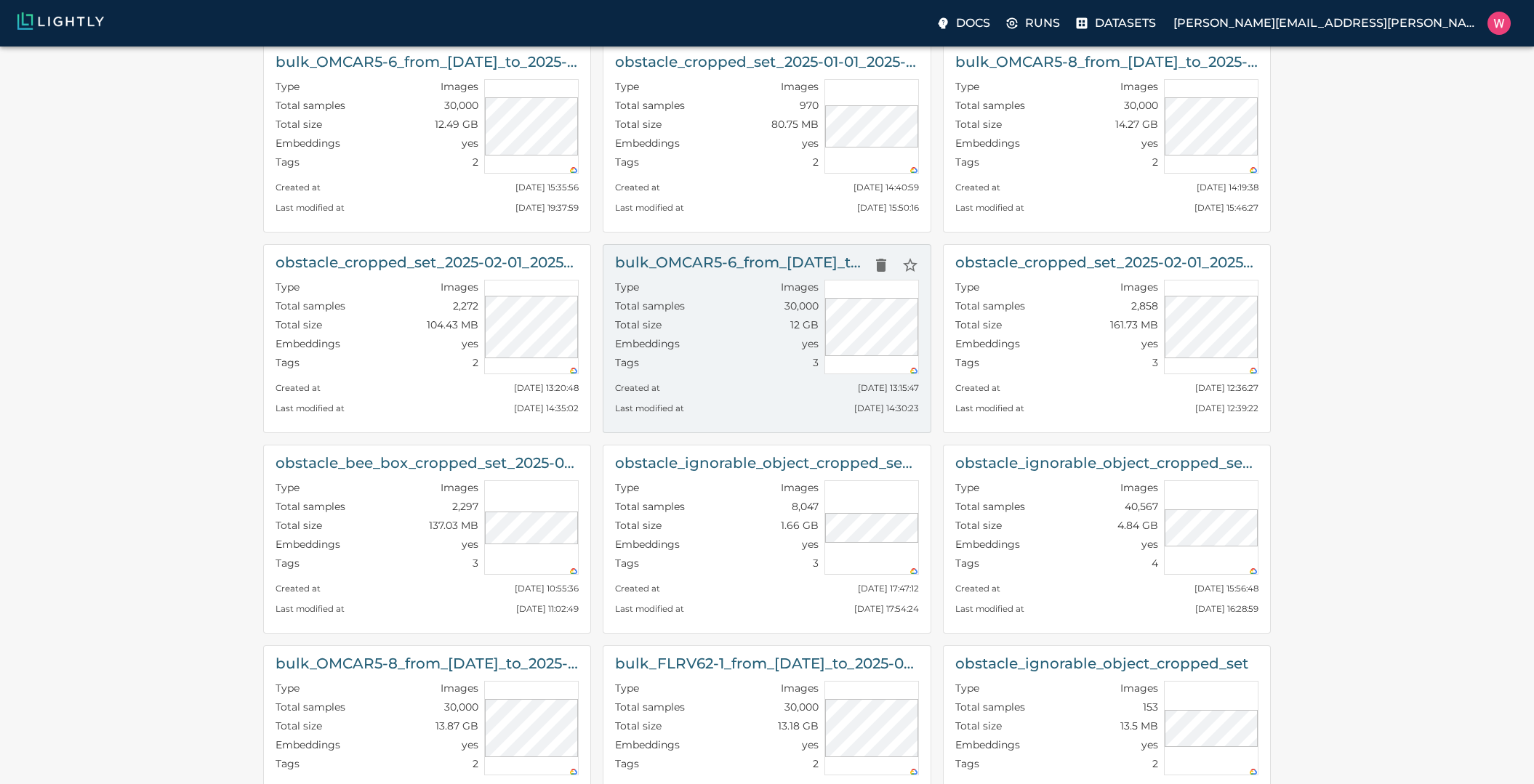
click at [701, 316] on div "Total samples 30,000" at bounding box center [716, 307] width 203 height 19
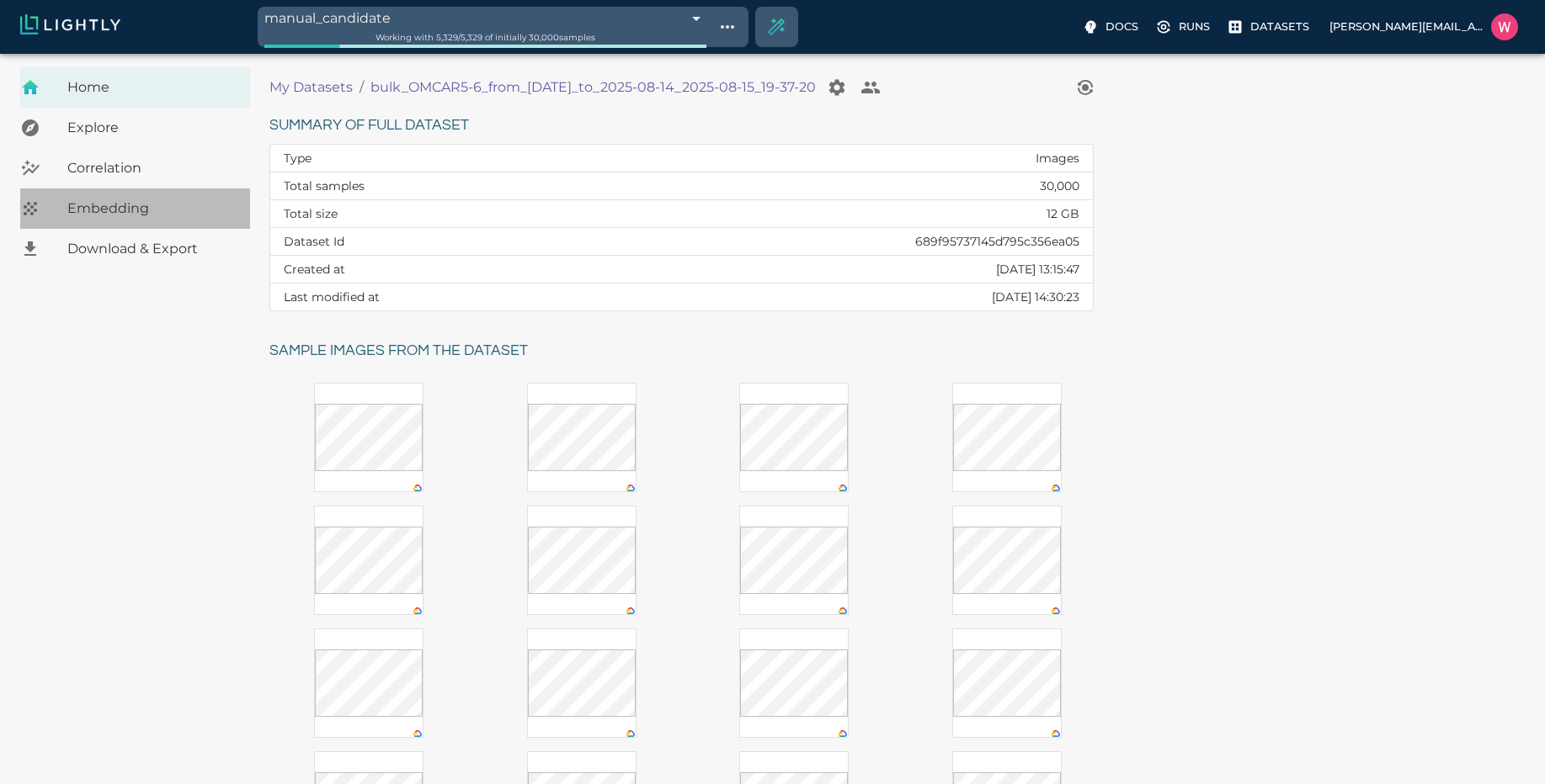
click at [165, 194] on div "Embedding" at bounding box center [134, 208] width 230 height 40
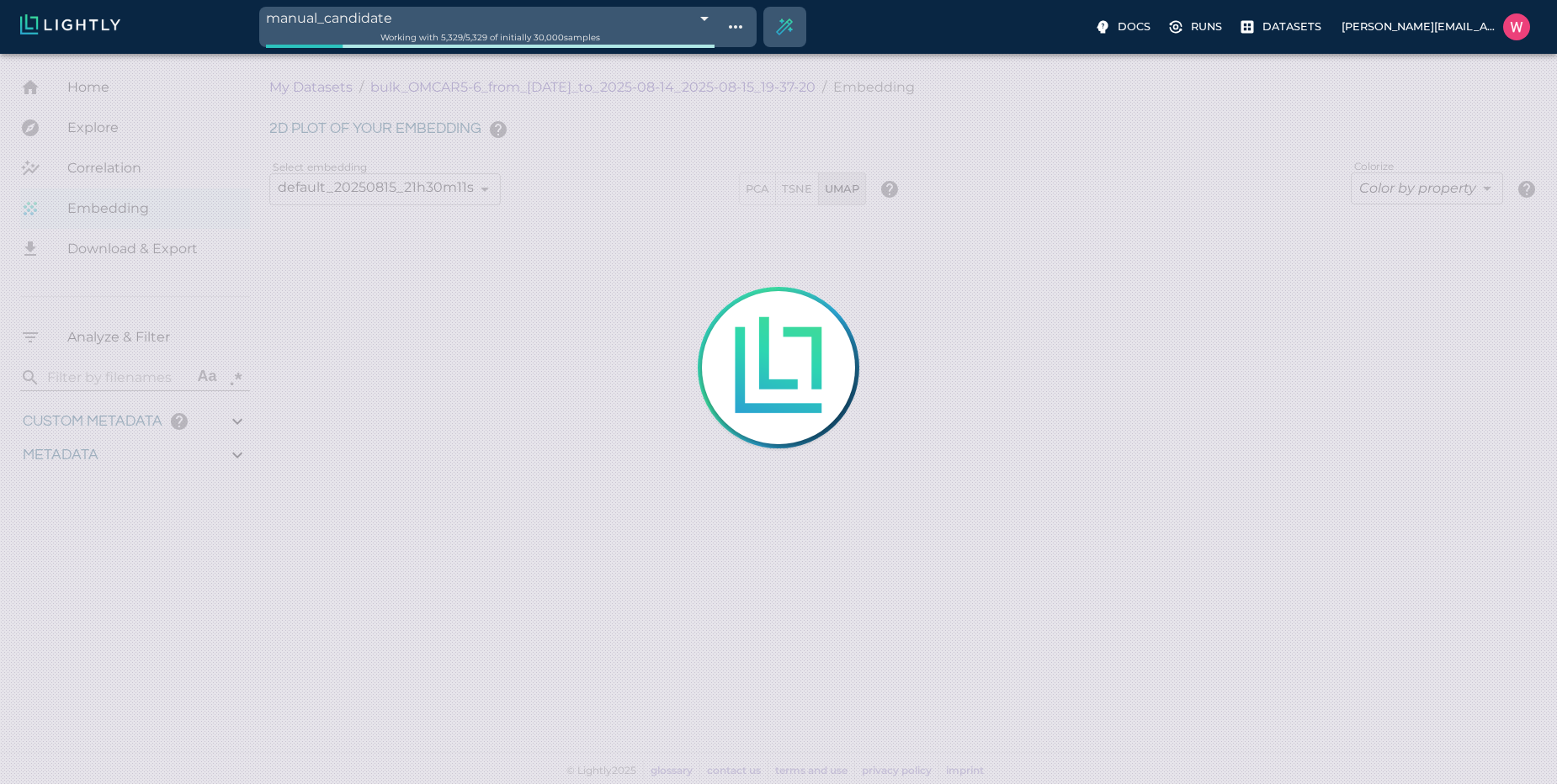
type input "1754910819.67641"
type input "1755203843.13141"
type input "0.999"
type input "0.99"
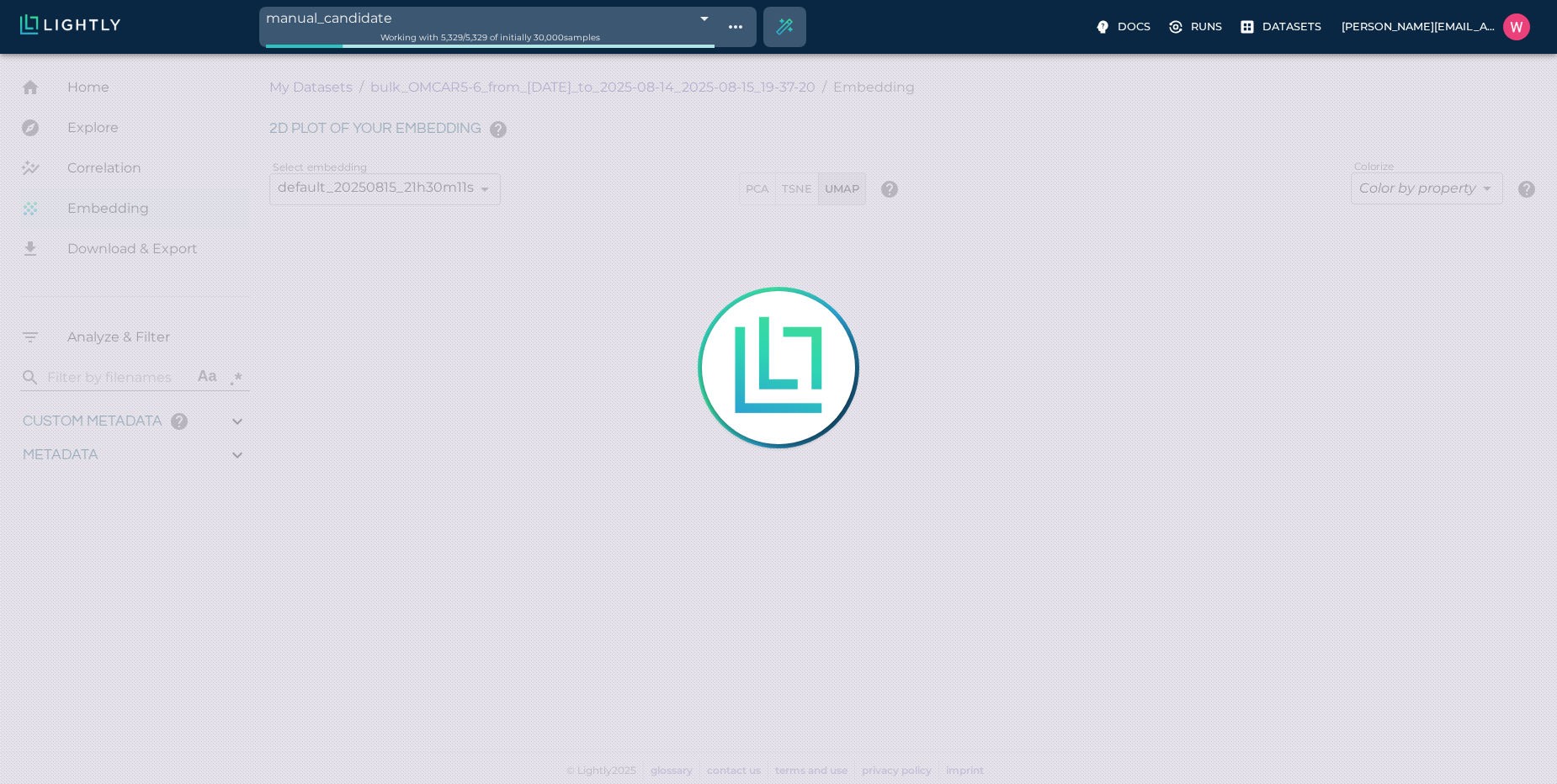
type input "0.99"
type input "0.269339114427567"
type input "96.3793391144276"
type input "23.249"
type input "1754910819.67641"
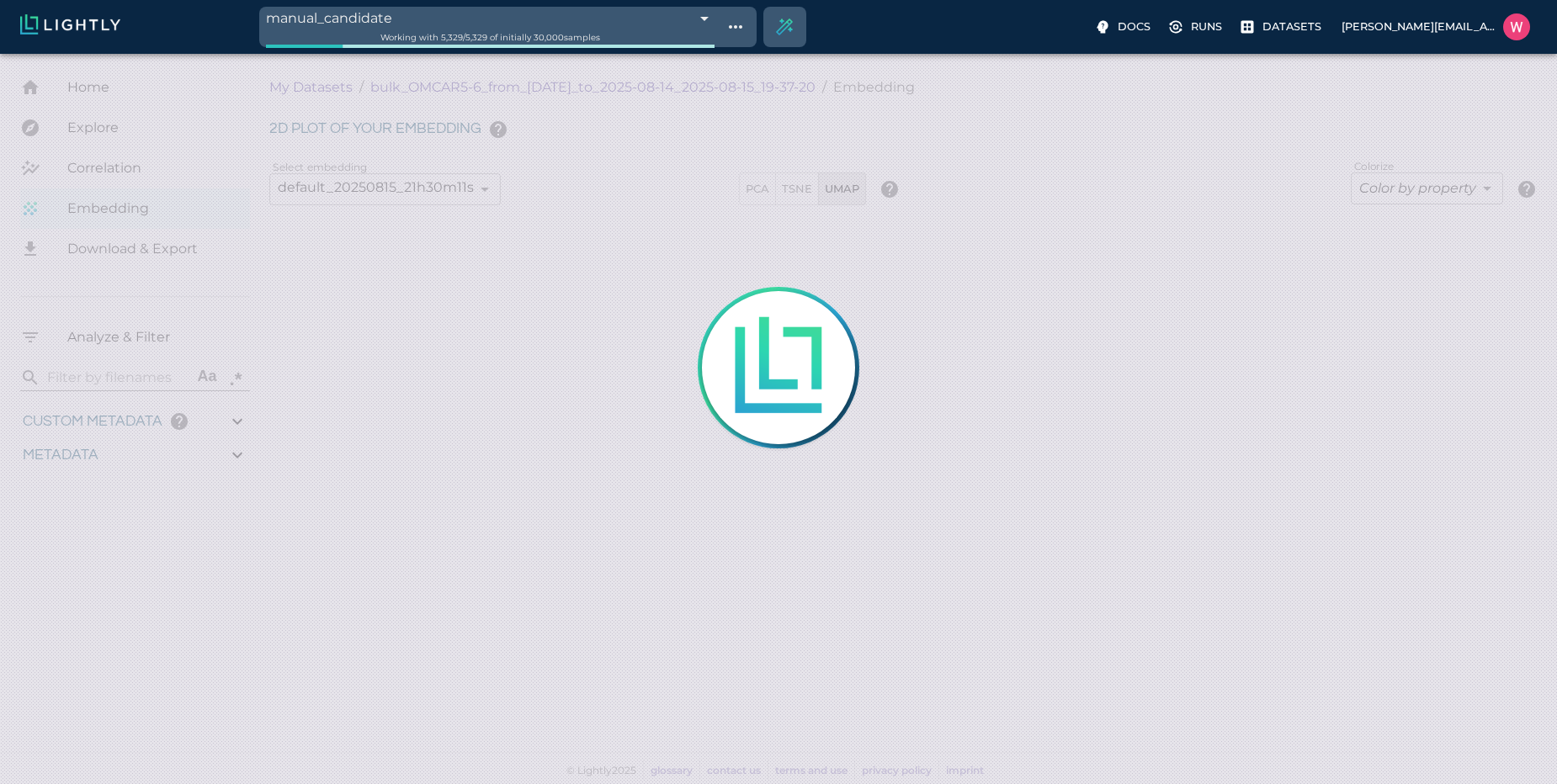
type input "1755203843.13141"
type input "0.999"
type input "0.99"
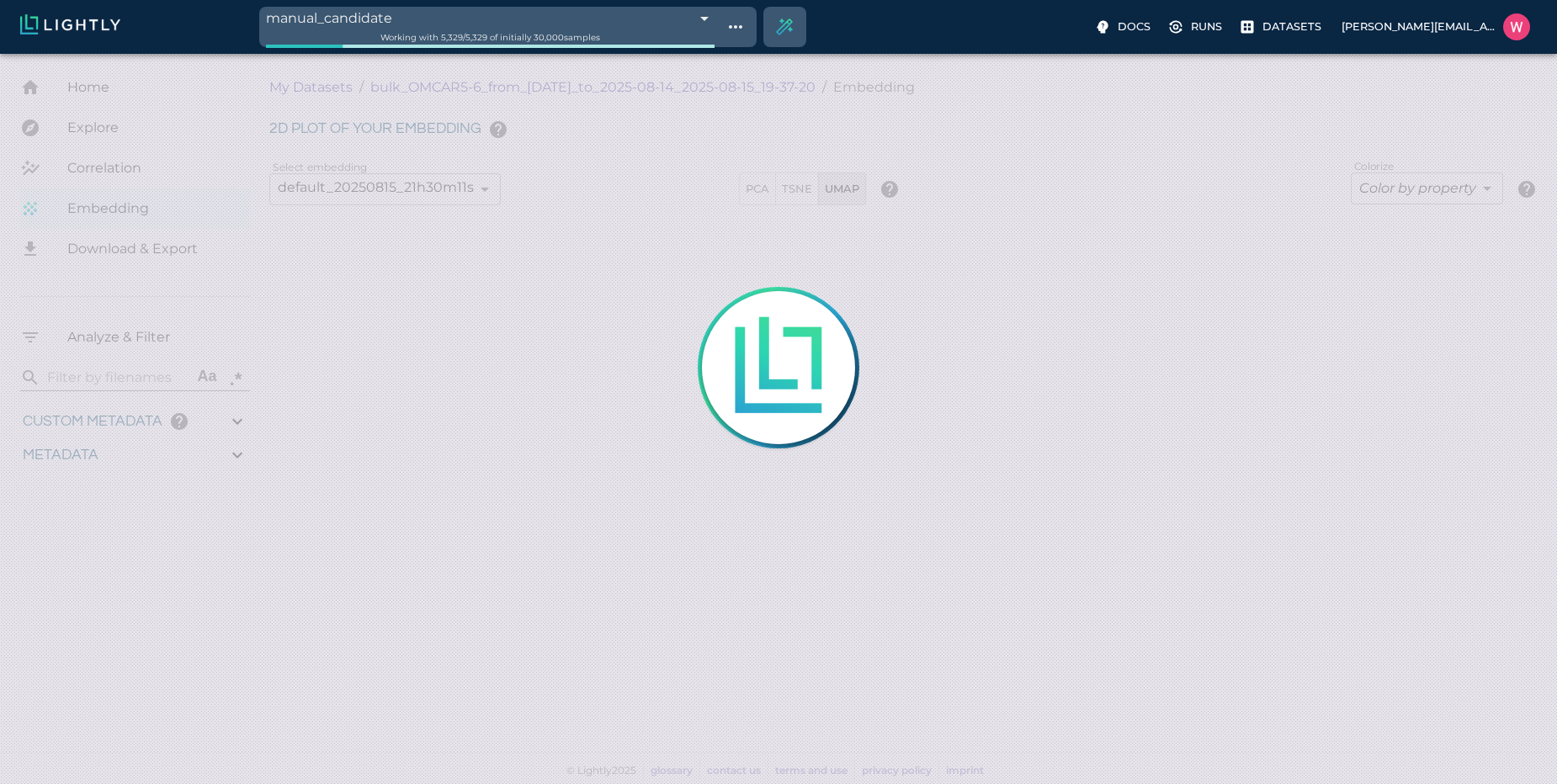
type input "0.269339114427567"
type input "96.3793391144276"
type input "23.249"
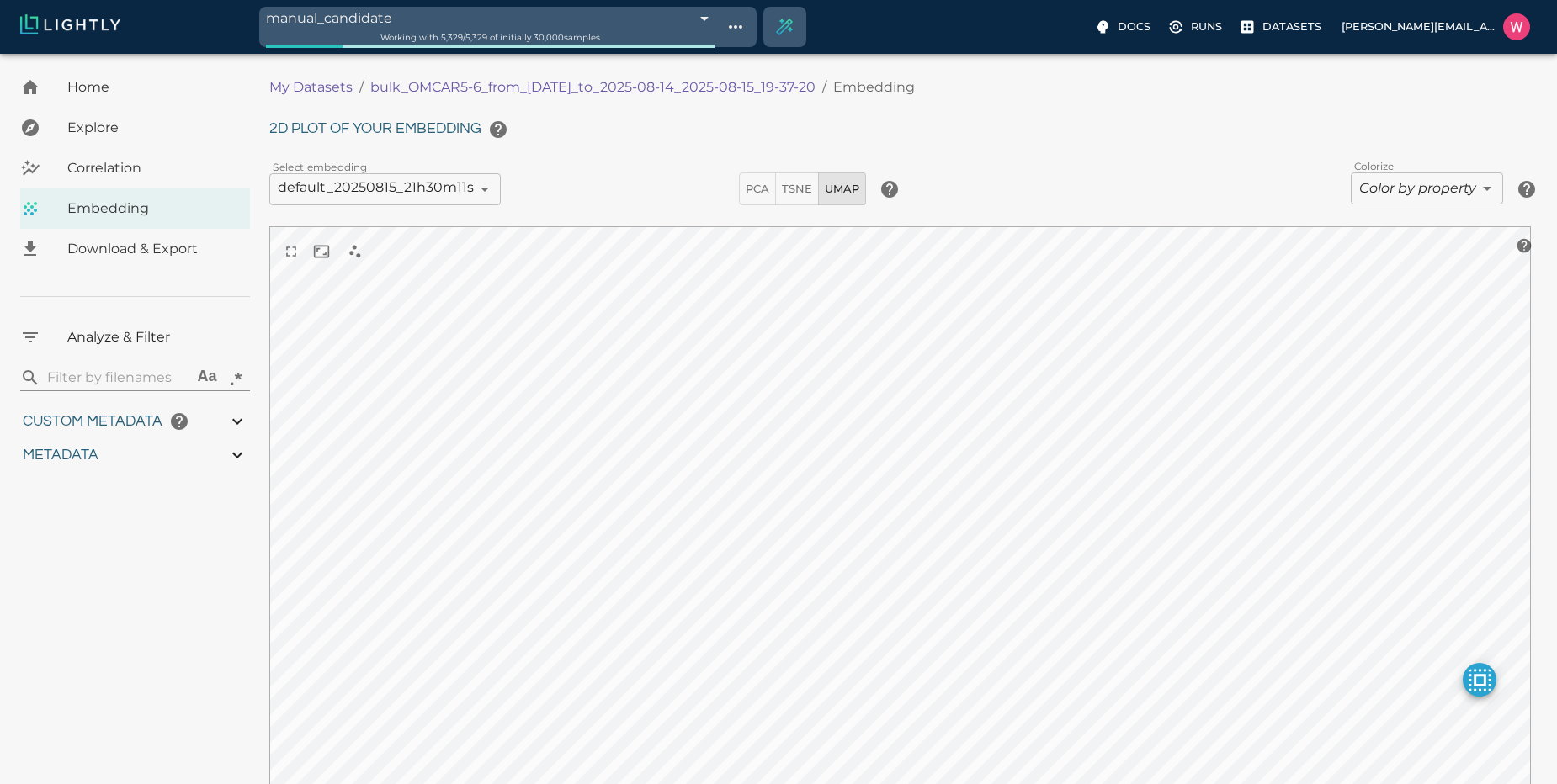
type input "1754910819.67641"
type input "1755203843.13141"
type input "0.999"
type input "0.99"
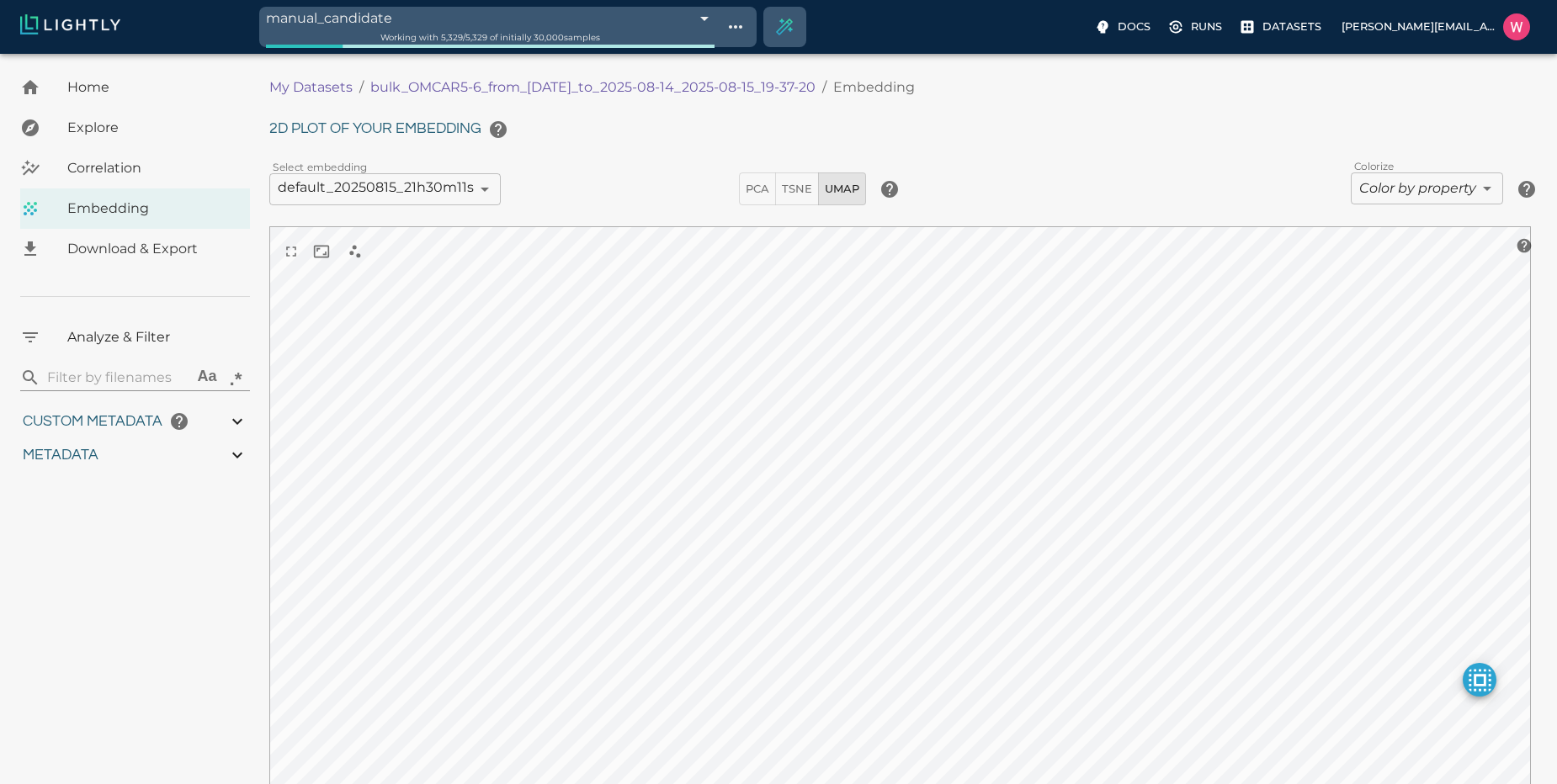
type input "0.99"
type input "0.269339114427567"
type input "96.3793391144276"
type input "23.249"
type input "1754910819.67641"
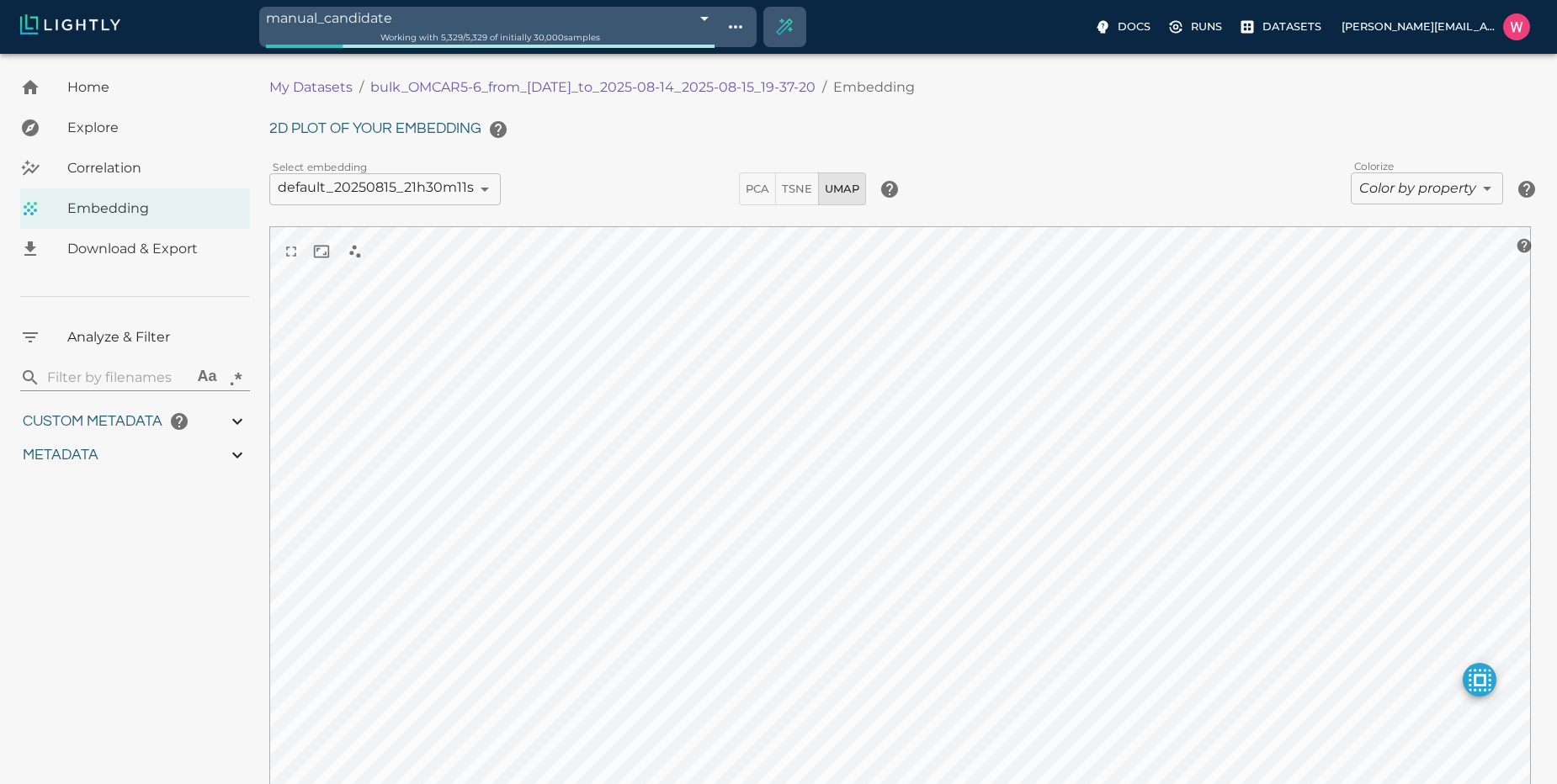
type input "1755203843.13141"
type input "0.999"
type input "0.99"
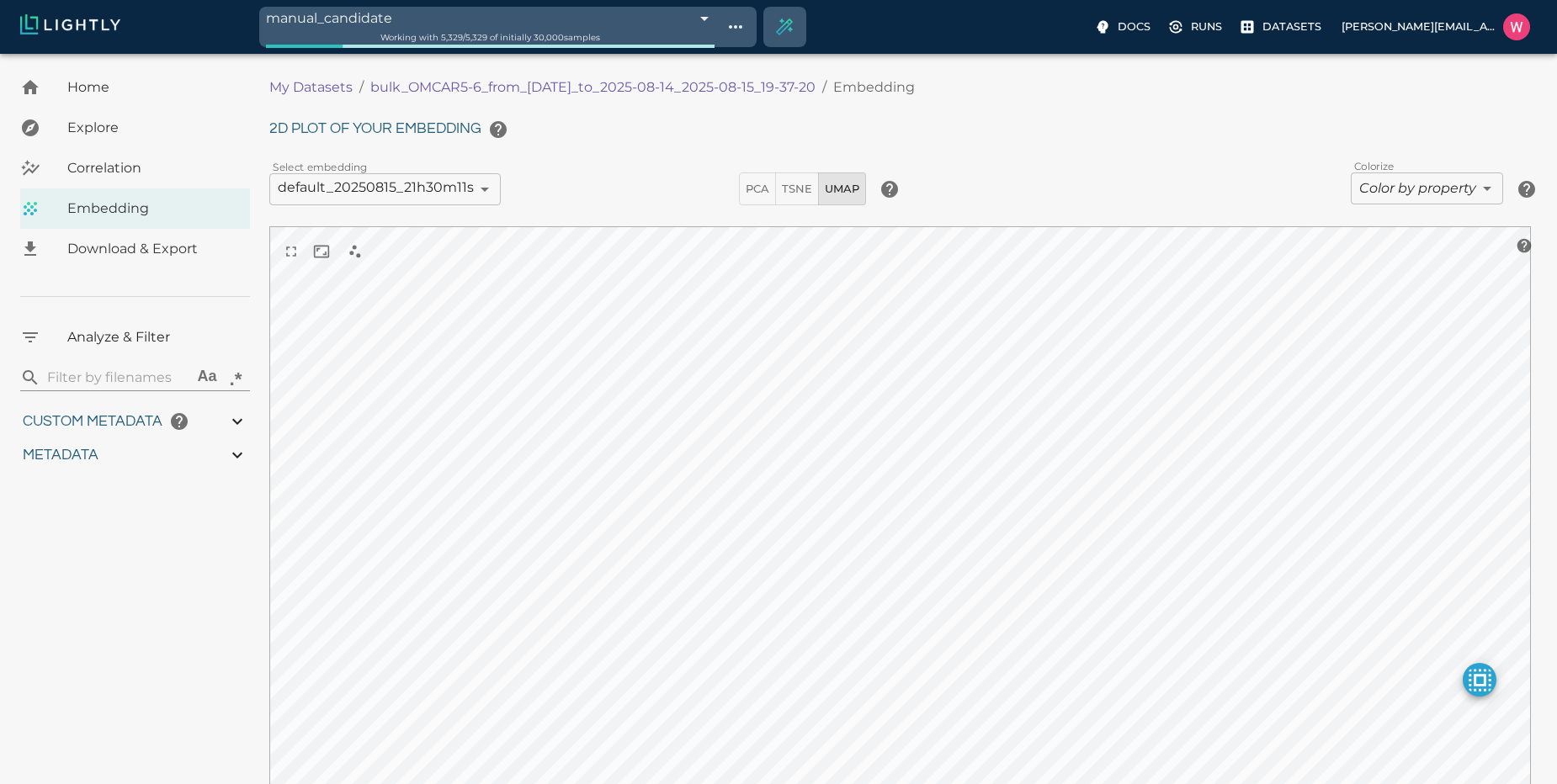
type input "0.269339114427567"
type input "96.3793391144276"
type input "23.249"
